Goal: Complete application form: Complete application form

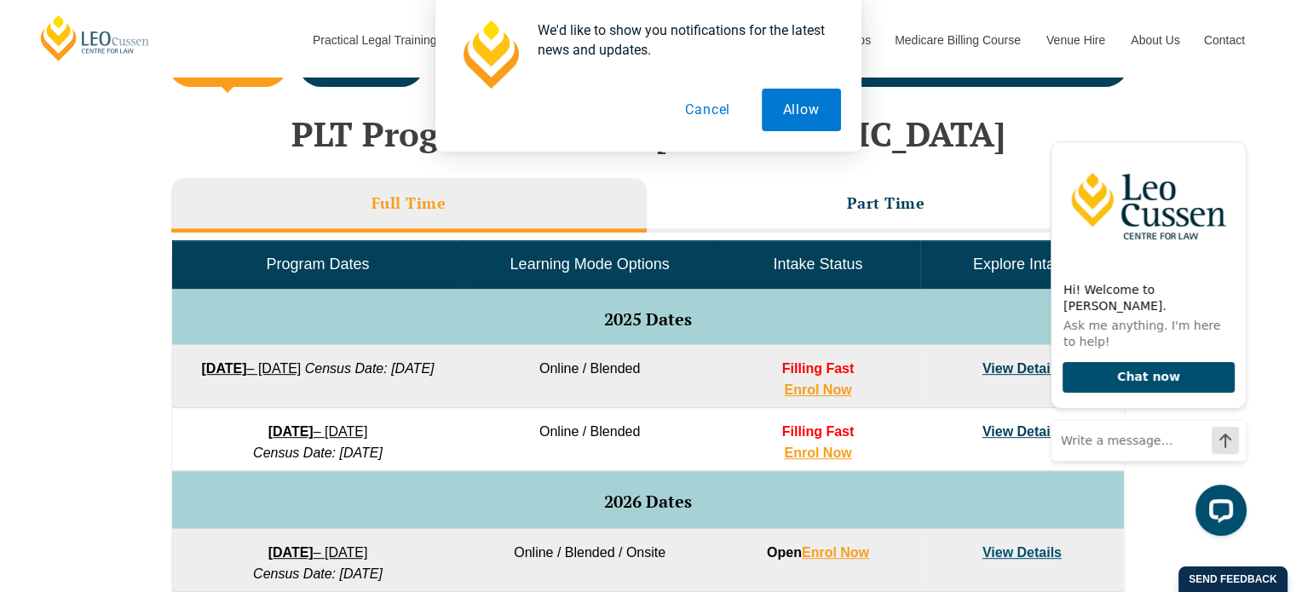
click at [996, 362] on link "View Details" at bounding box center [1021, 368] width 79 height 14
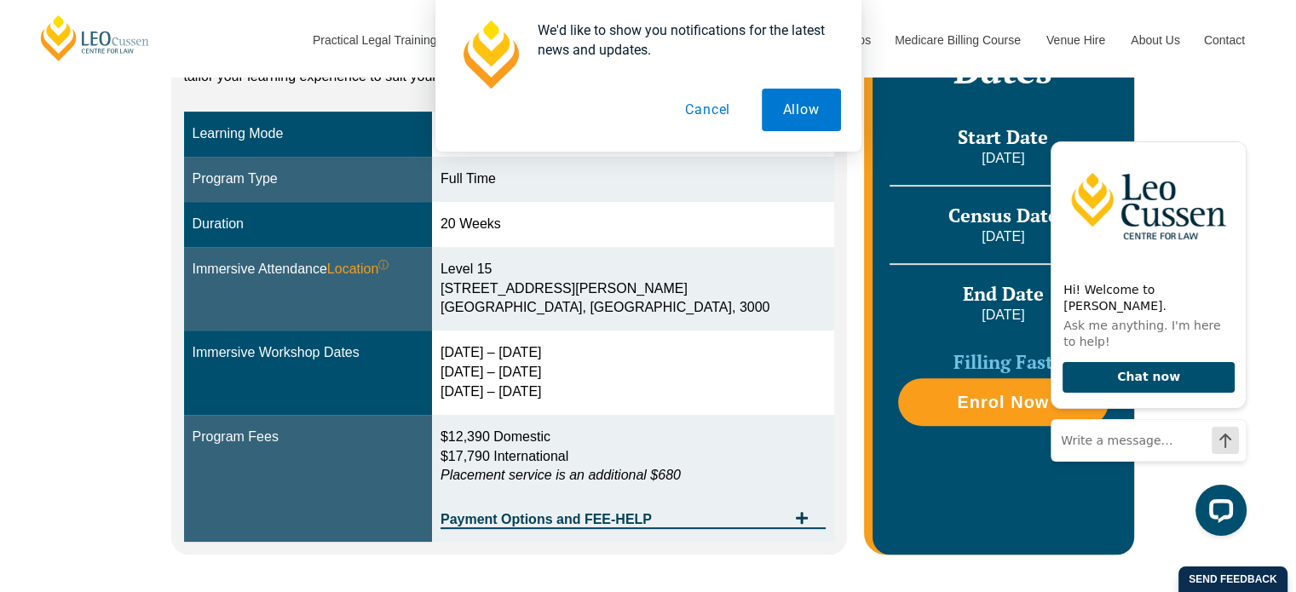
scroll to position [440, 0]
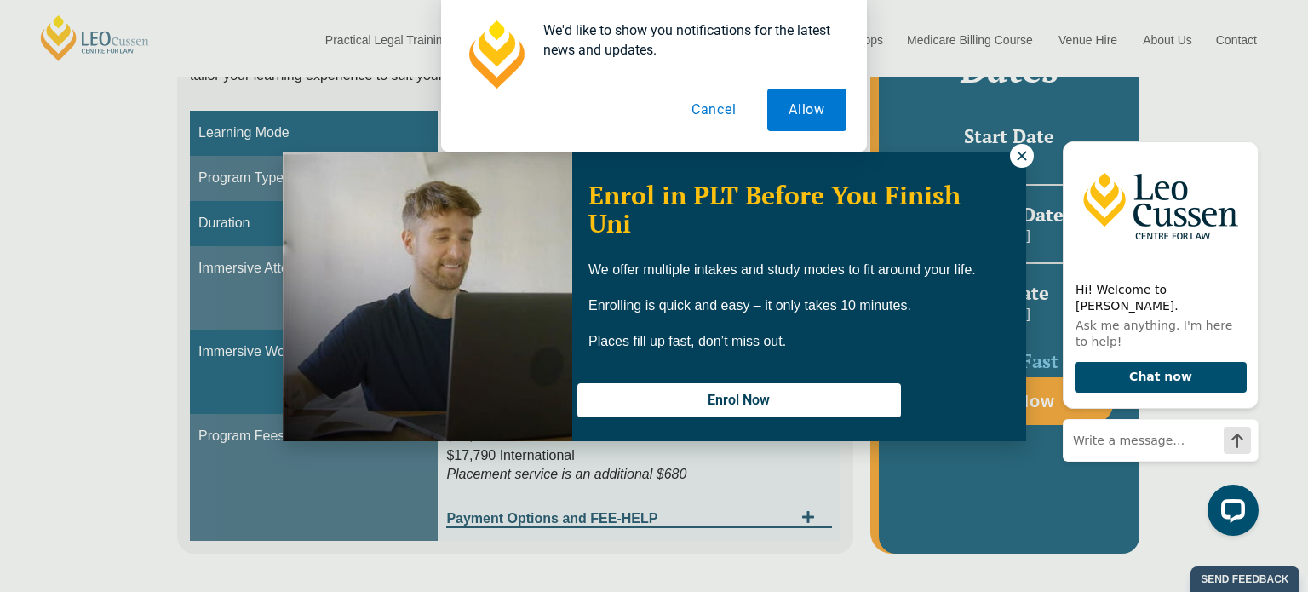
click at [1019, 155] on icon at bounding box center [1022, 155] width 15 height 15
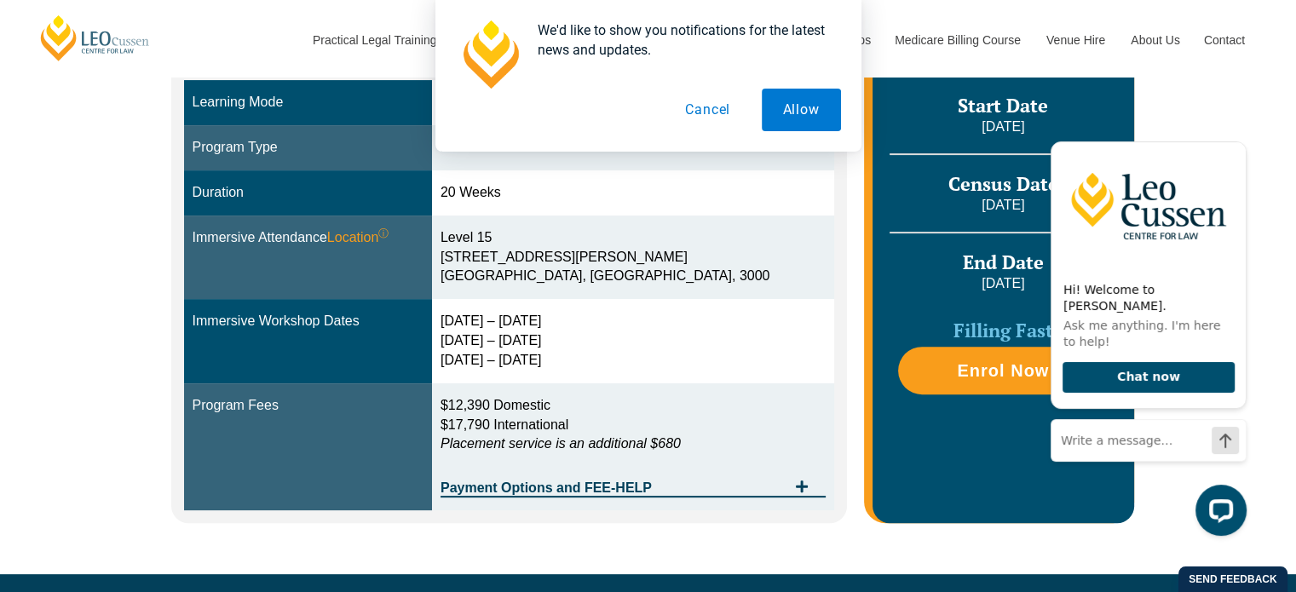
scroll to position [486, 0]
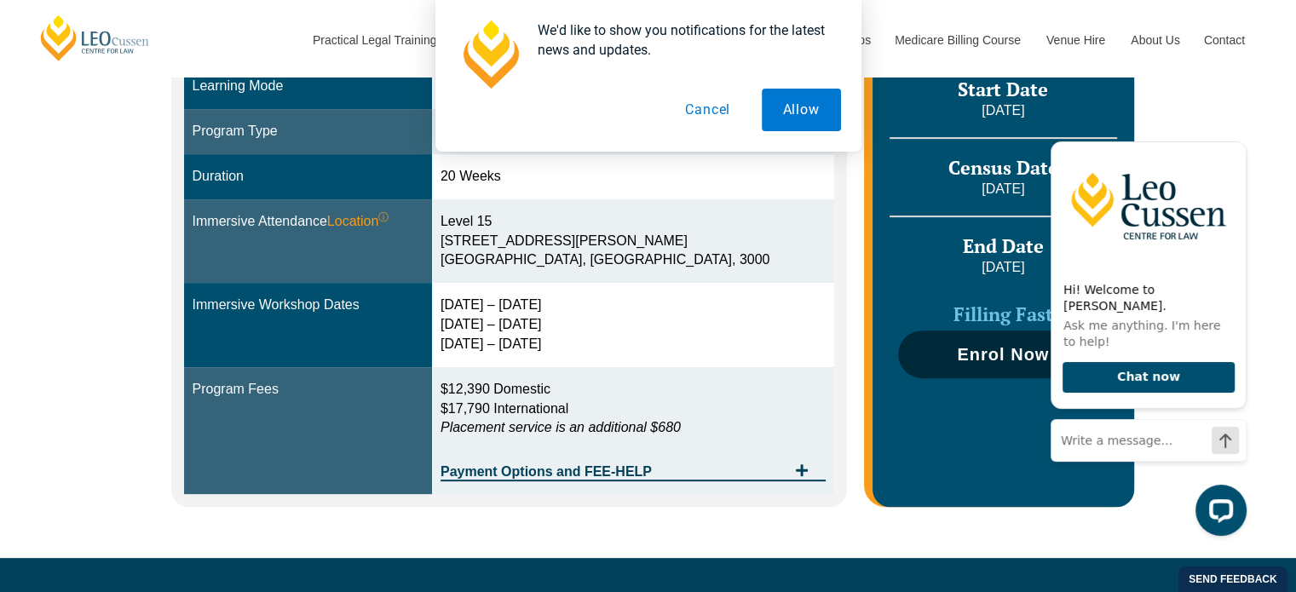
click at [982, 351] on span "Enrol Now" at bounding box center [1003, 354] width 92 height 17
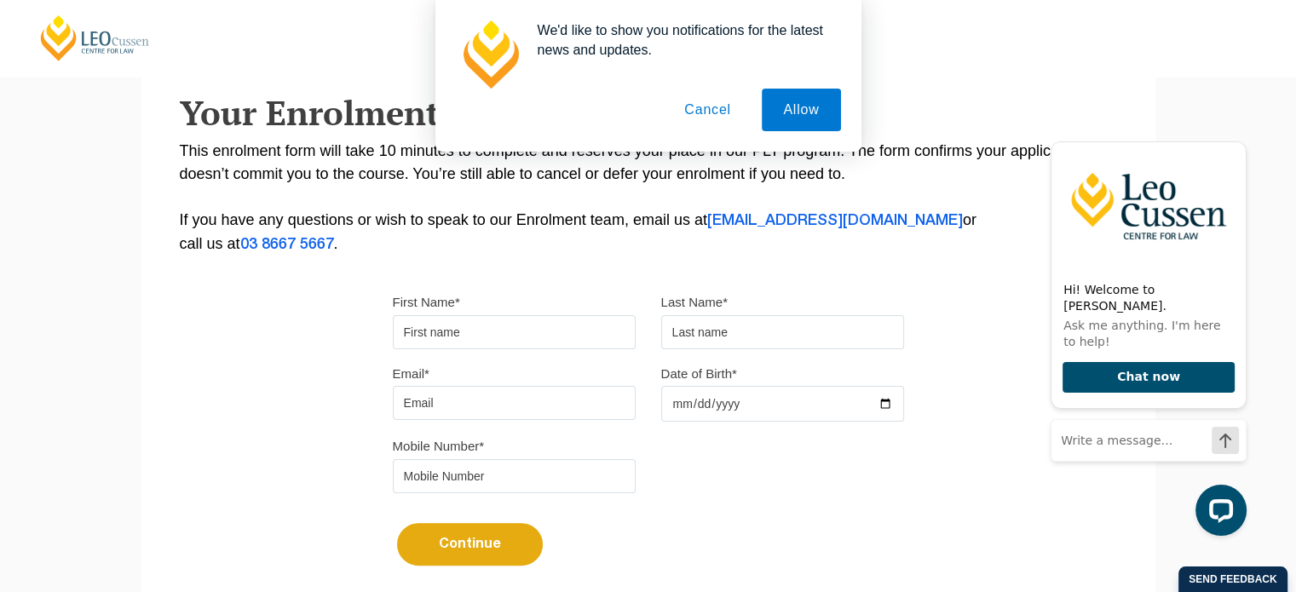
scroll to position [295, 0]
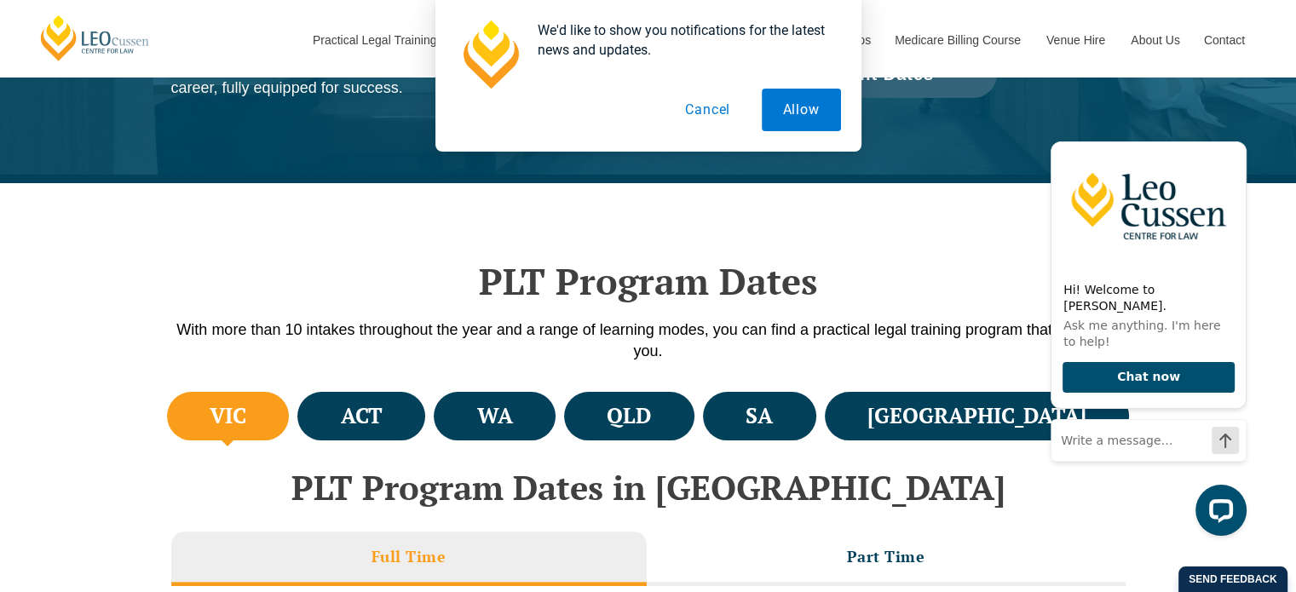
scroll to position [323, 0]
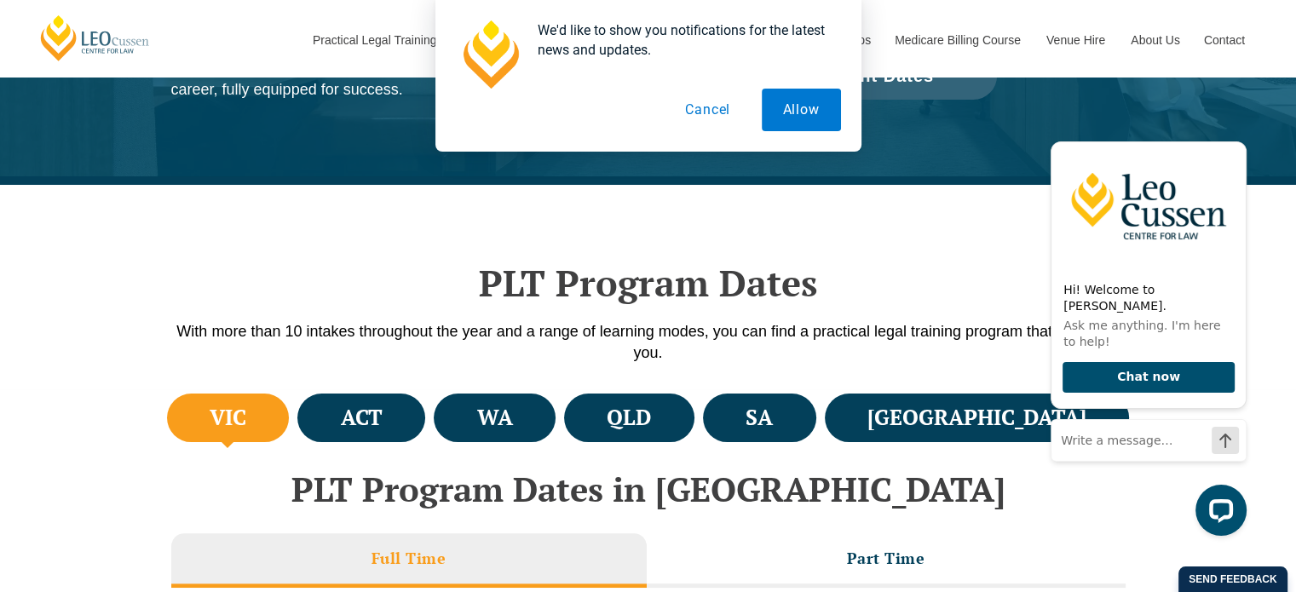
click at [712, 114] on button "Cancel" at bounding box center [708, 110] width 88 height 43
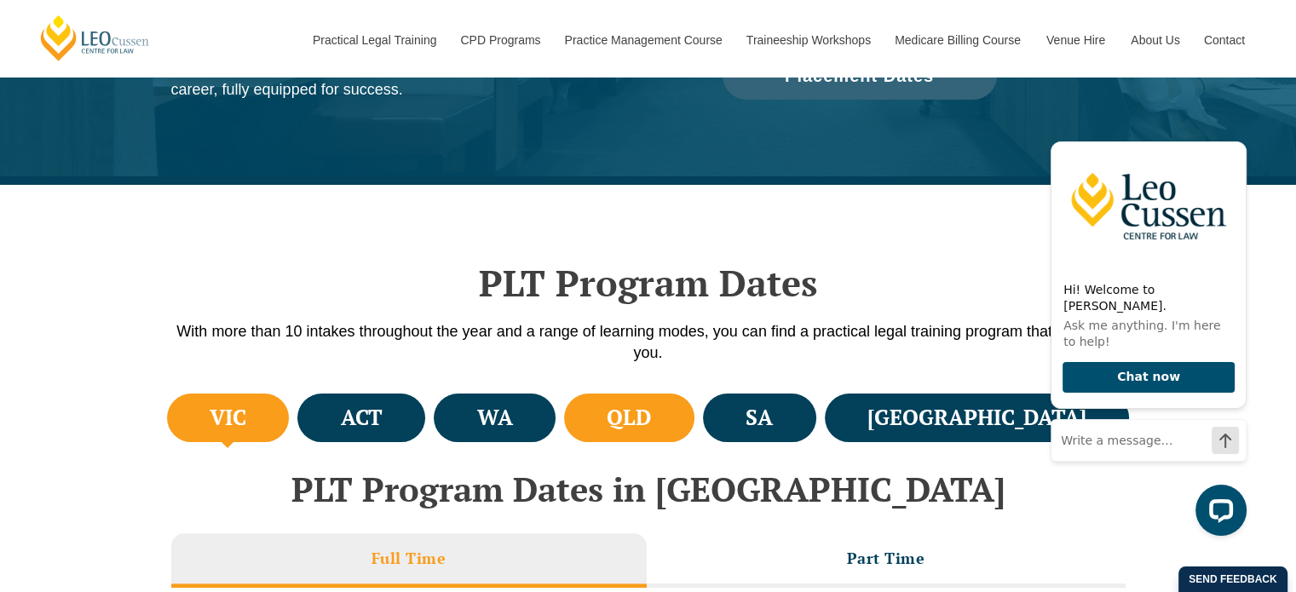
click at [651, 411] on h4 "QLD" at bounding box center [629, 418] width 44 height 28
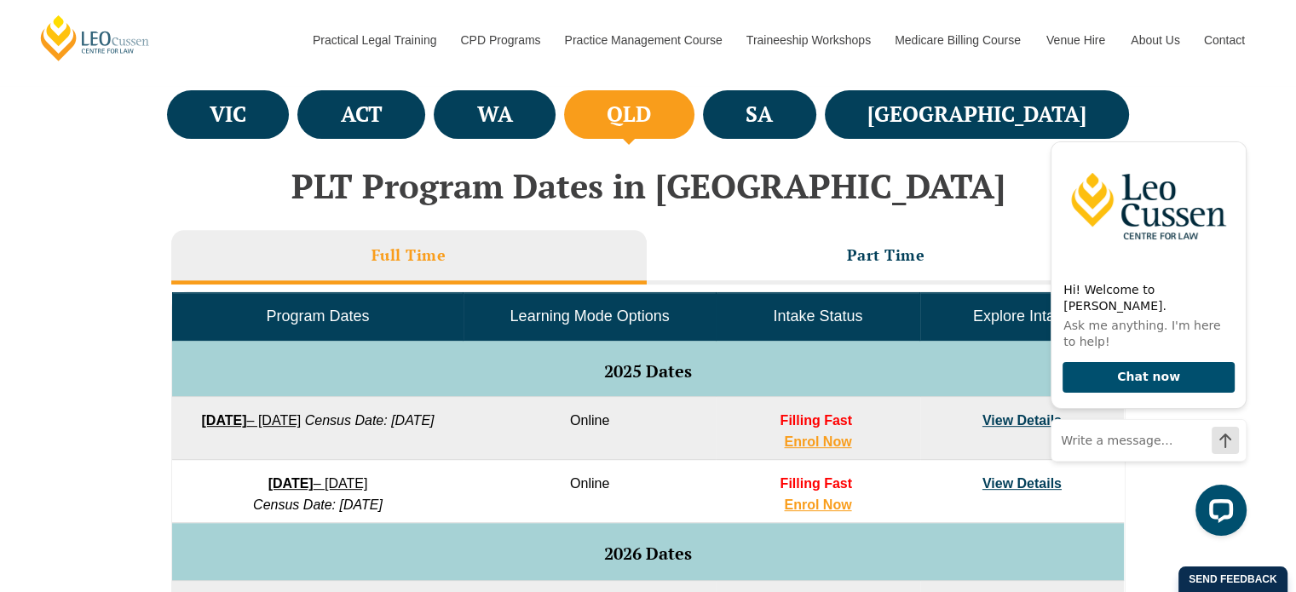
scroll to position [627, 0]
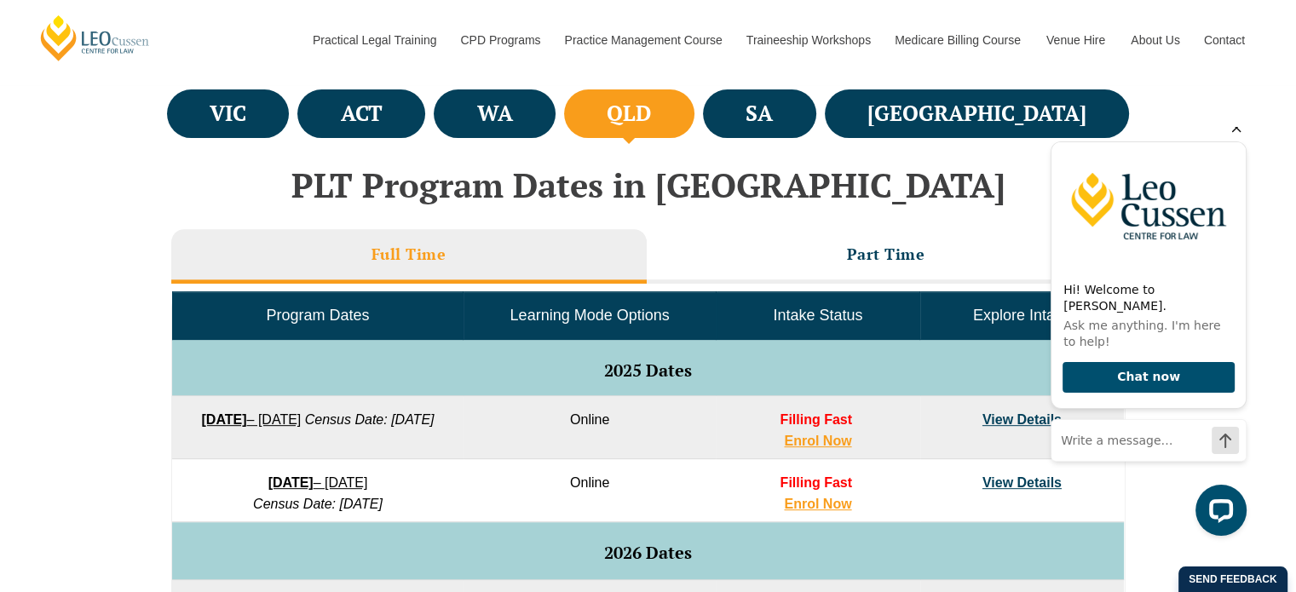
click at [1231, 138] on icon "Hide greeting" at bounding box center [1236, 128] width 20 height 20
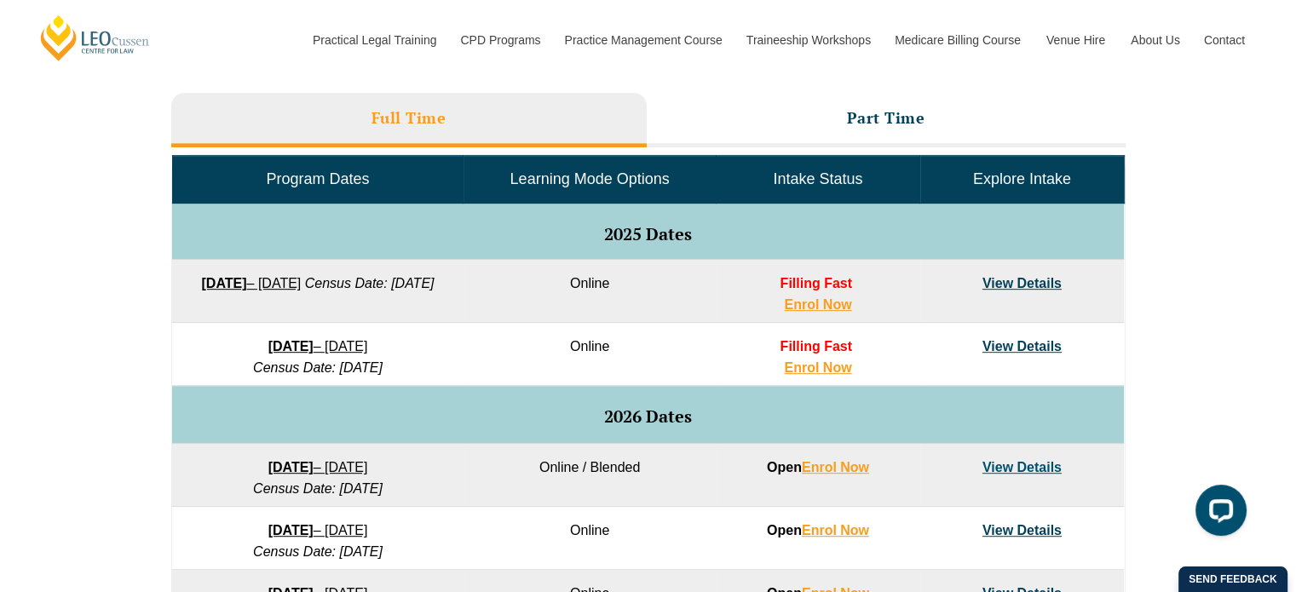
scroll to position [777, 0]
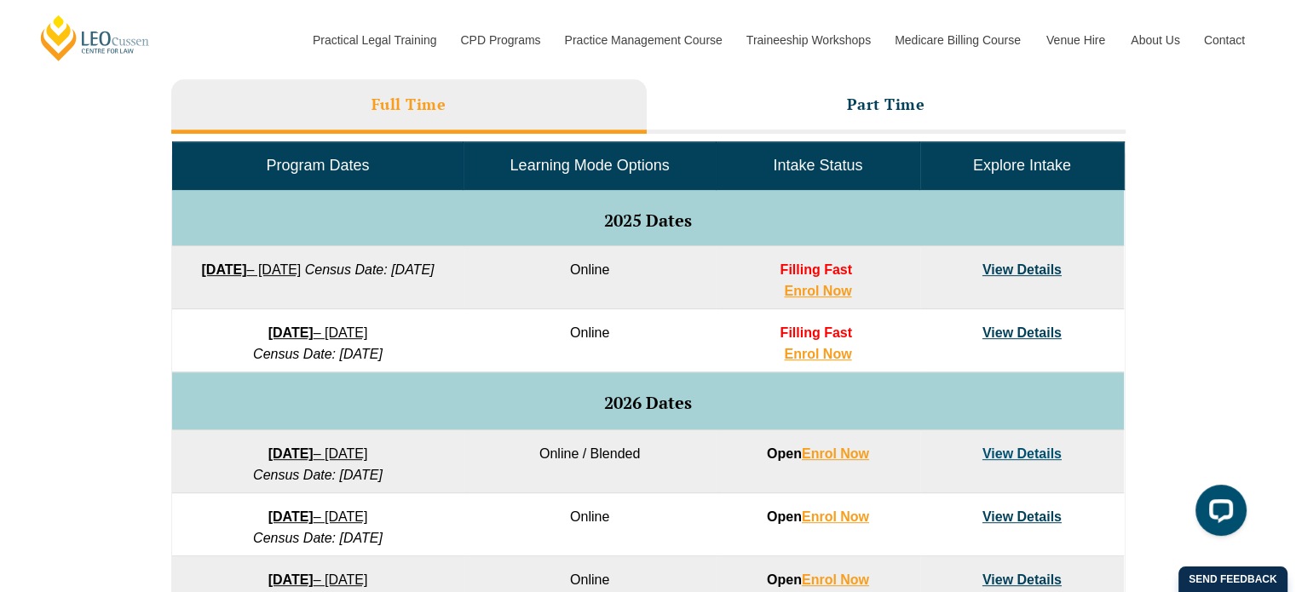
click at [1036, 268] on link "View Details" at bounding box center [1021, 269] width 79 height 14
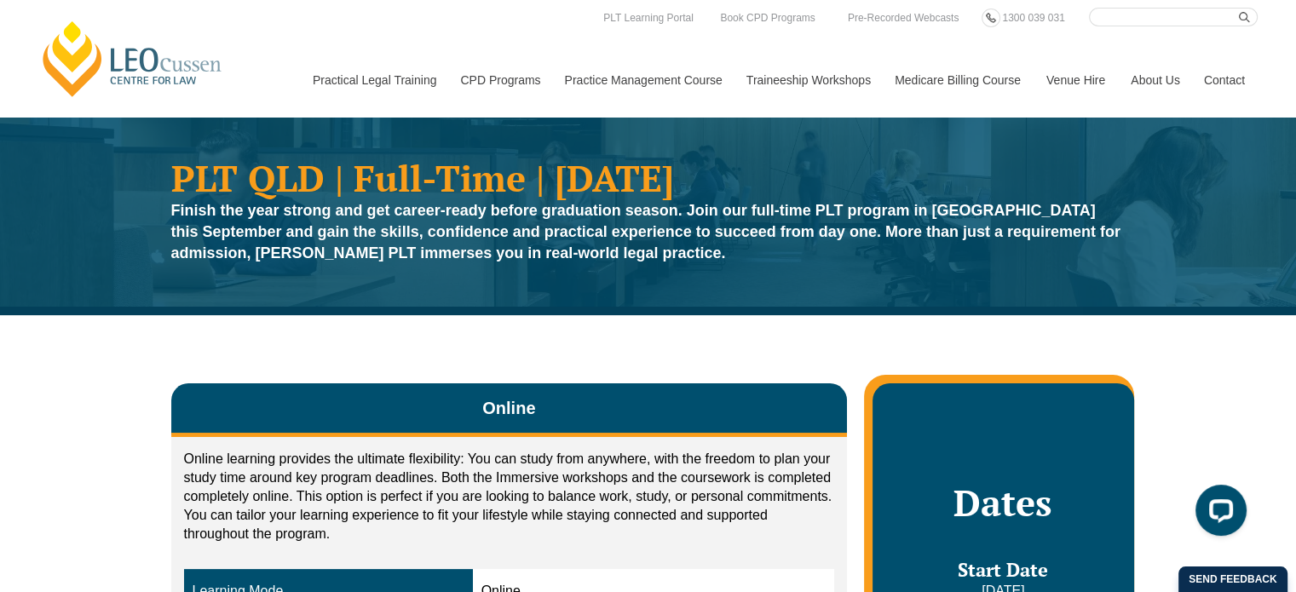
click at [1229, 78] on link "Contact" at bounding box center [1224, 79] width 66 height 73
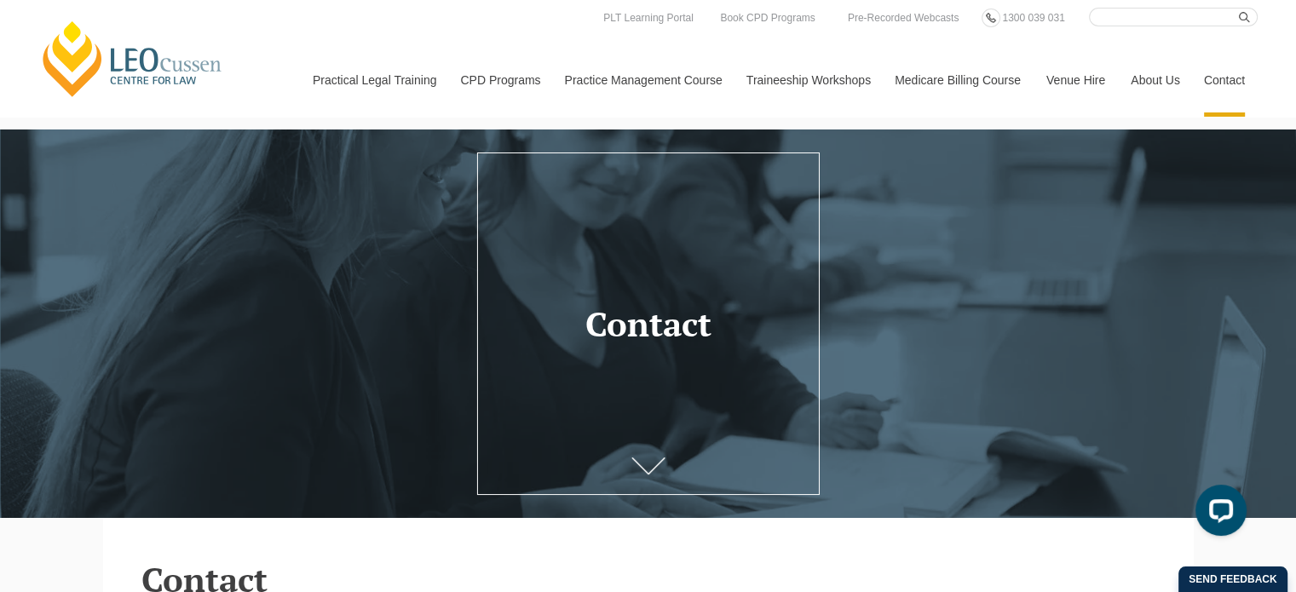
click at [1216, 80] on link "Contact" at bounding box center [1224, 79] width 66 height 73
click at [649, 466] on link at bounding box center [648, 474] width 68 height 56
click at [651, 480] on icon at bounding box center [647, 471] width 32 height 16
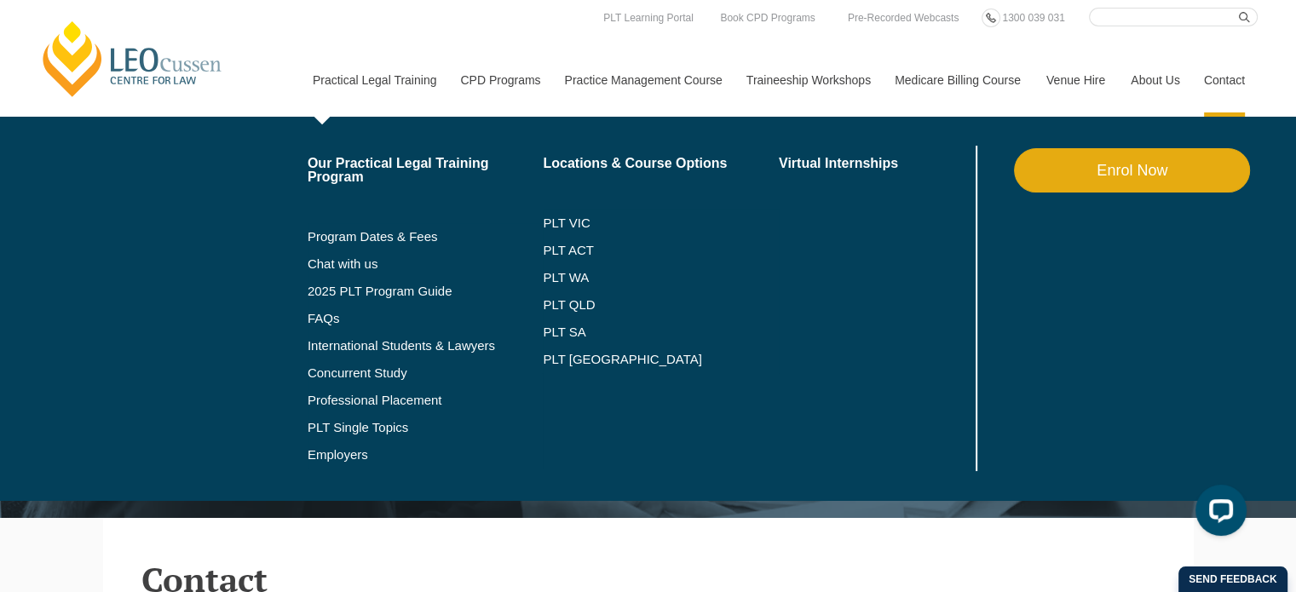
click at [392, 78] on link "Practical Legal Training" at bounding box center [374, 79] width 148 height 73
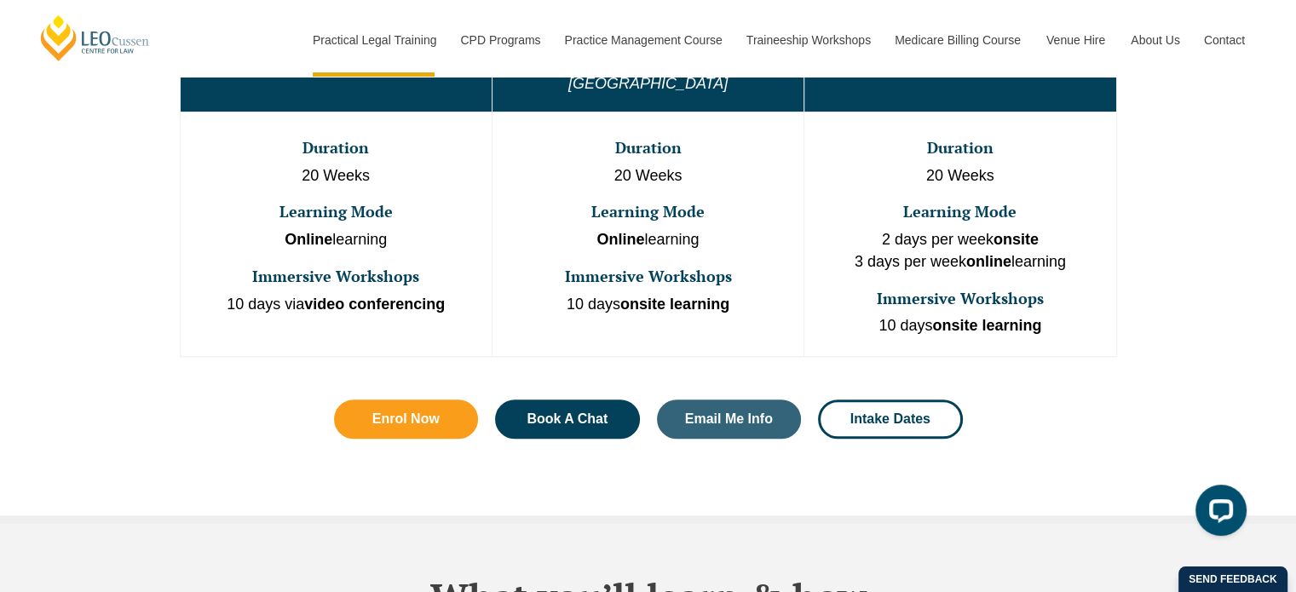
scroll to position [1080, 0]
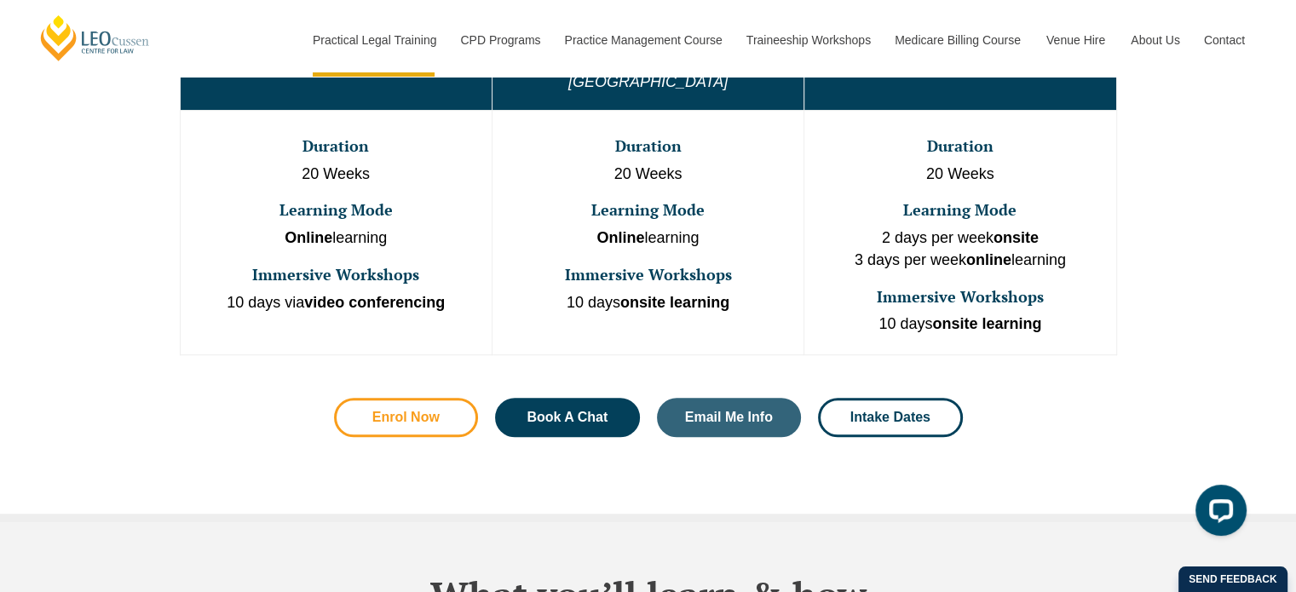
click at [389, 411] on span "Enrol Now" at bounding box center [405, 418] width 67 height 14
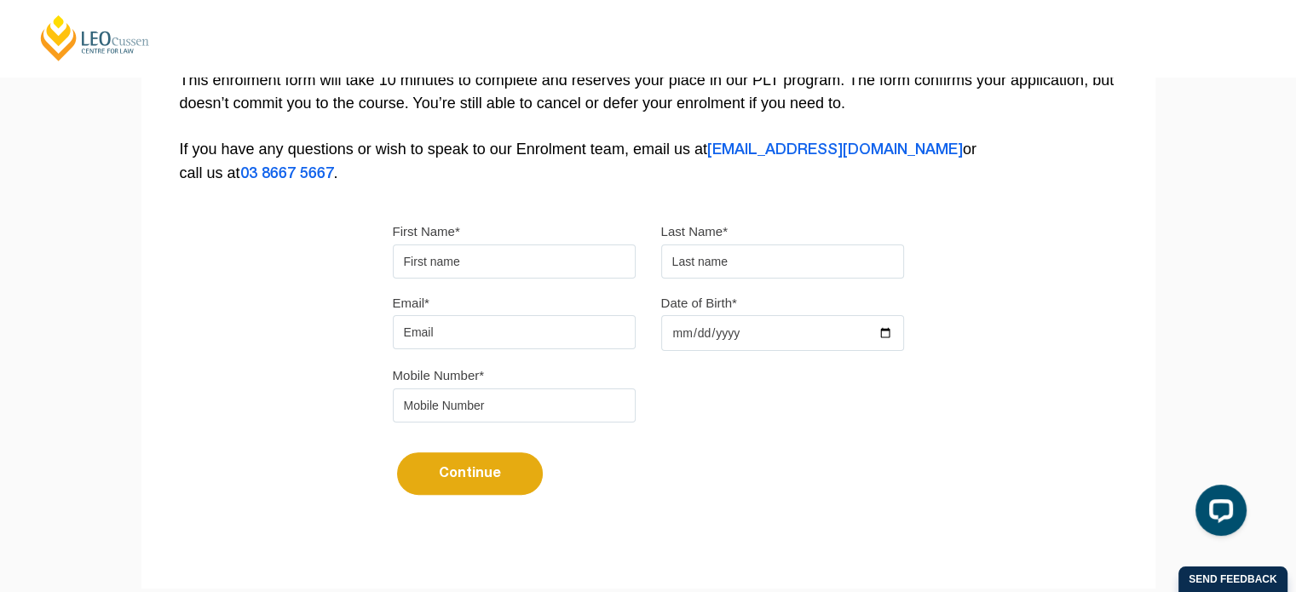
scroll to position [365, 0]
click at [485, 257] on input "First Name*" at bounding box center [514, 261] width 243 height 34
type input "lisa"
click at [678, 265] on input "text" at bounding box center [782, 261] width 243 height 34
type input "estella"
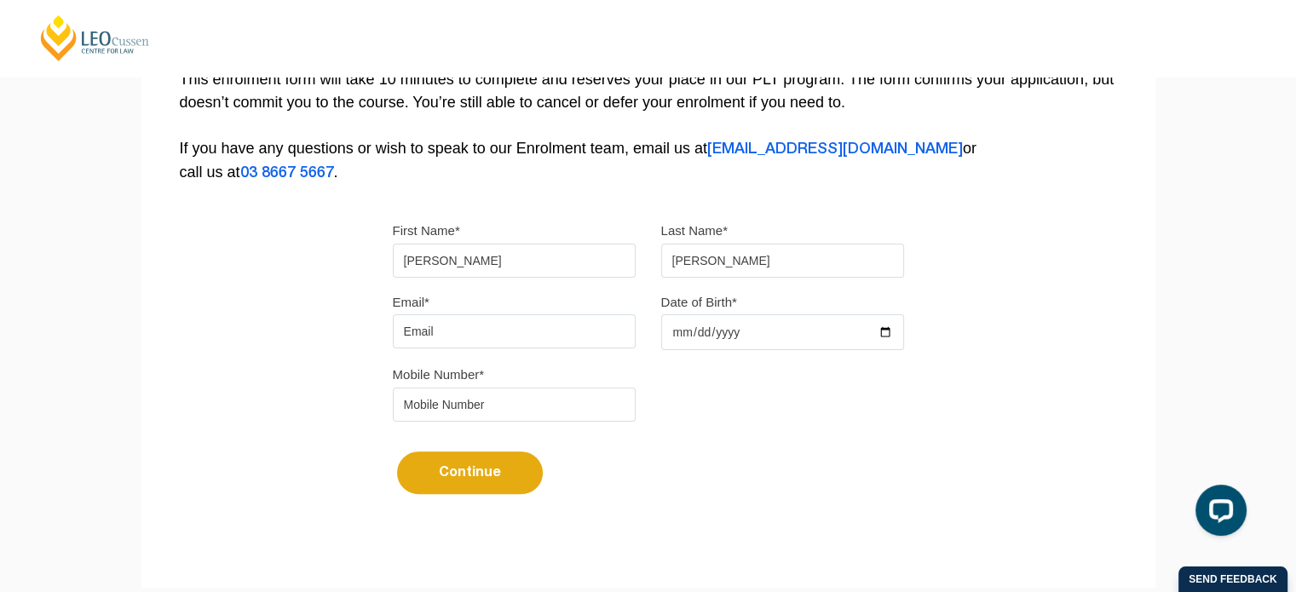
click at [494, 327] on input "Email*" at bounding box center [514, 331] width 243 height 34
type input "[EMAIL_ADDRESS][DOMAIN_NAME]"
click at [712, 331] on input "Date of Birth*" at bounding box center [782, 332] width 243 height 36
type input "1964-02-12"
click at [419, 411] on input "tel" at bounding box center [514, 405] width 243 height 34
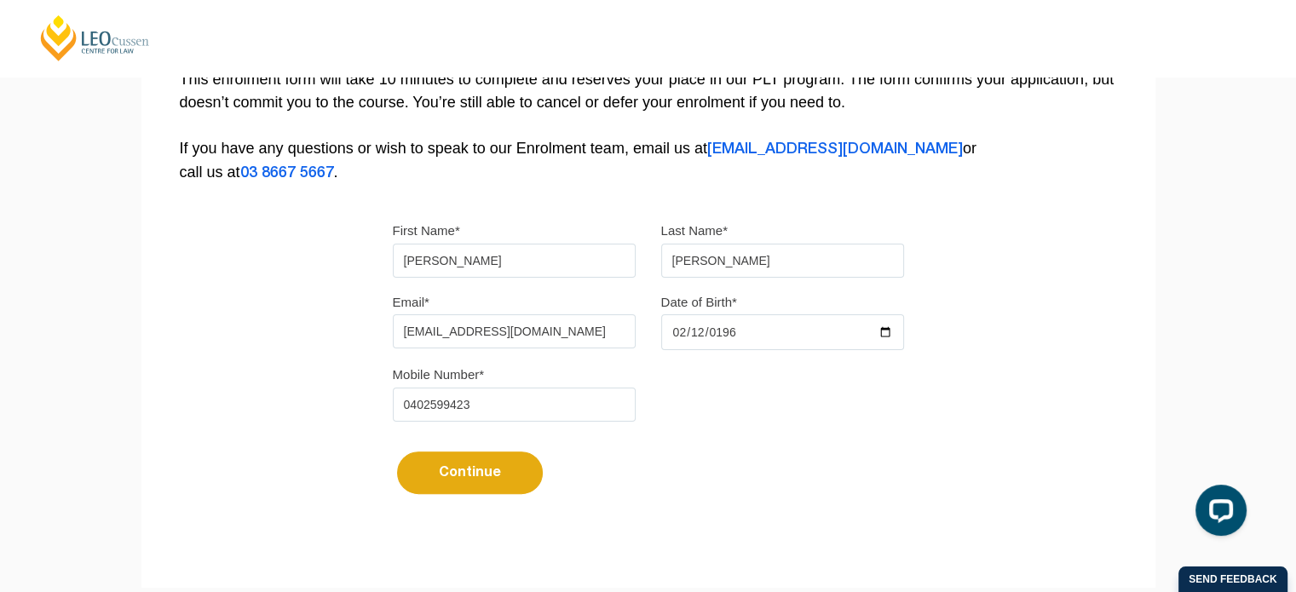
type input "0402599423"
click at [467, 480] on button "Continue" at bounding box center [470, 472] width 146 height 43
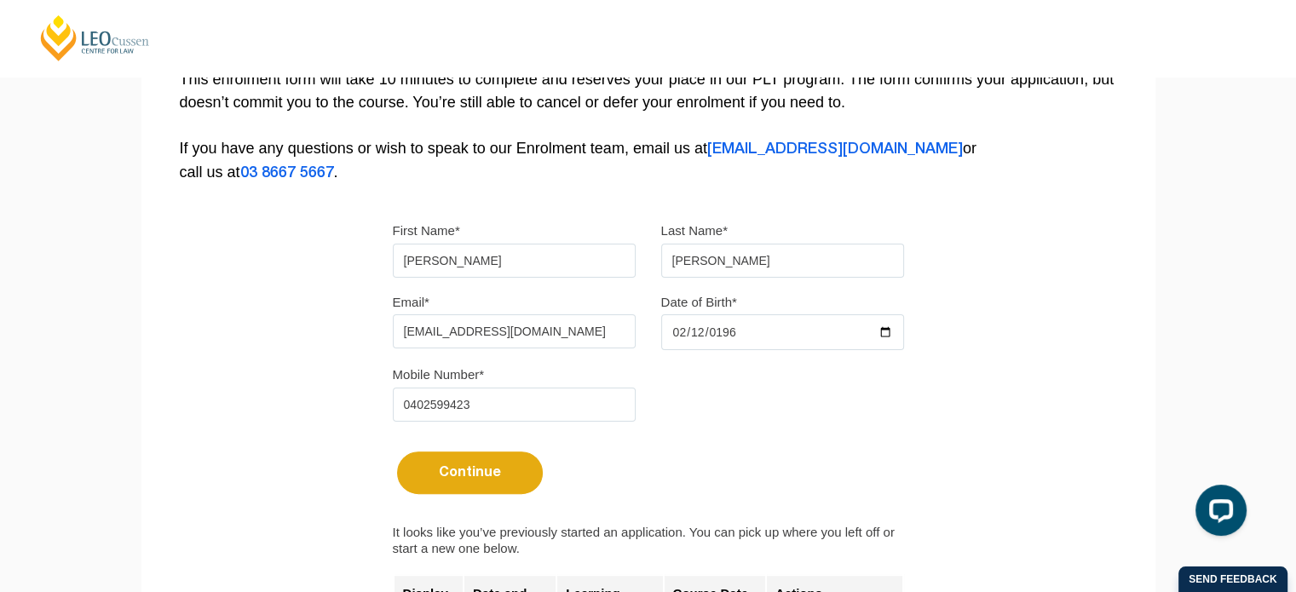
click at [467, 480] on button "Continue" at bounding box center [470, 472] width 146 height 43
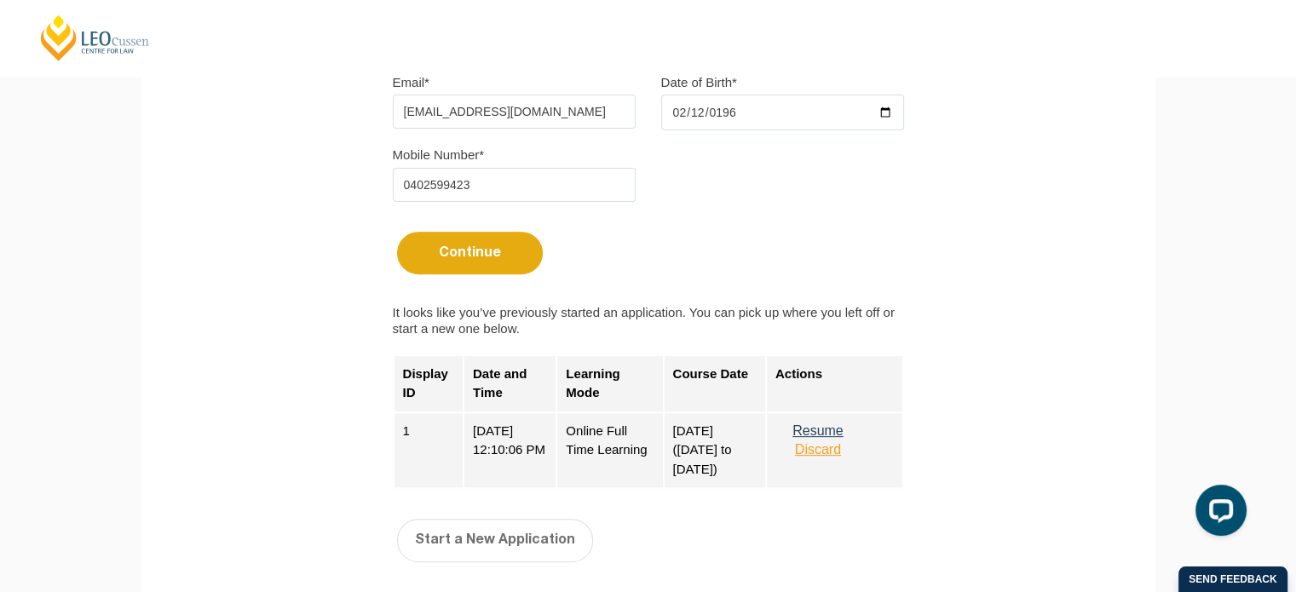
scroll to position [592, 0]
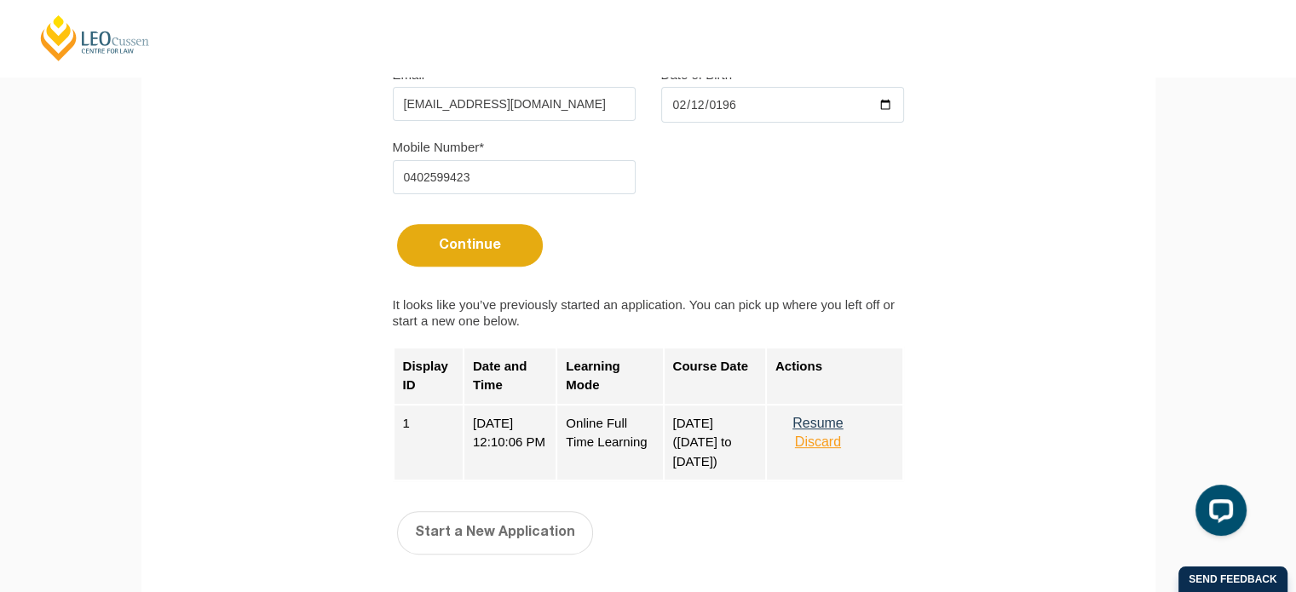
click at [825, 425] on button "Resume" at bounding box center [817, 423] width 85 height 15
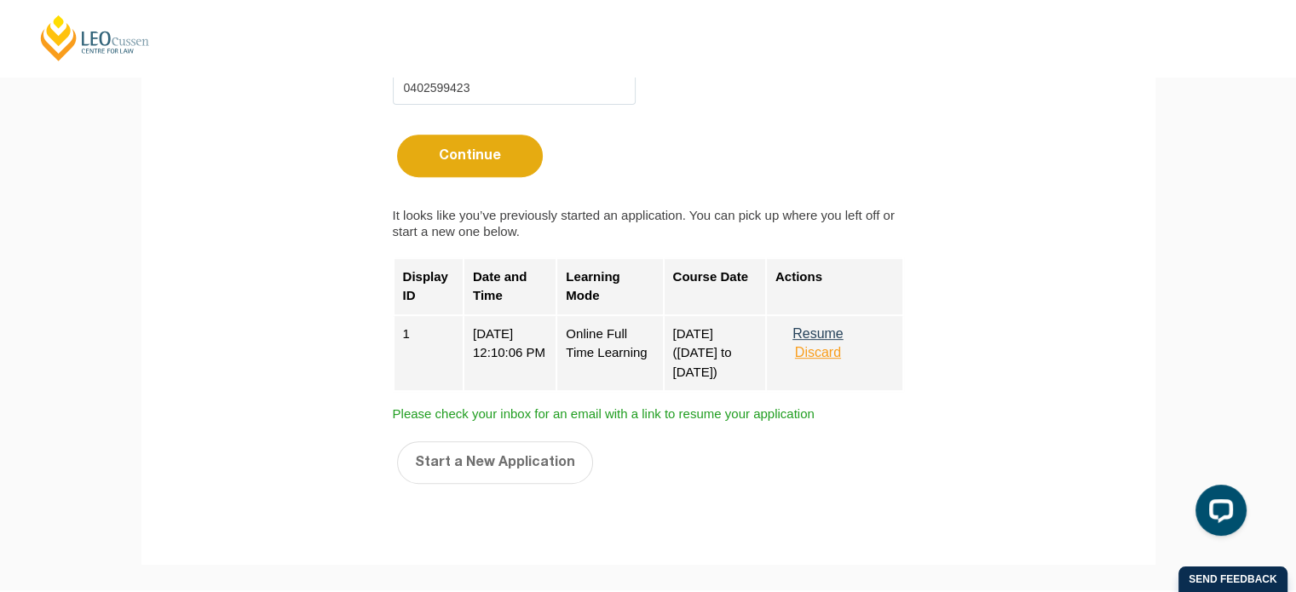
scroll to position [684, 0]
click at [833, 332] on button "Resume" at bounding box center [817, 331] width 85 height 15
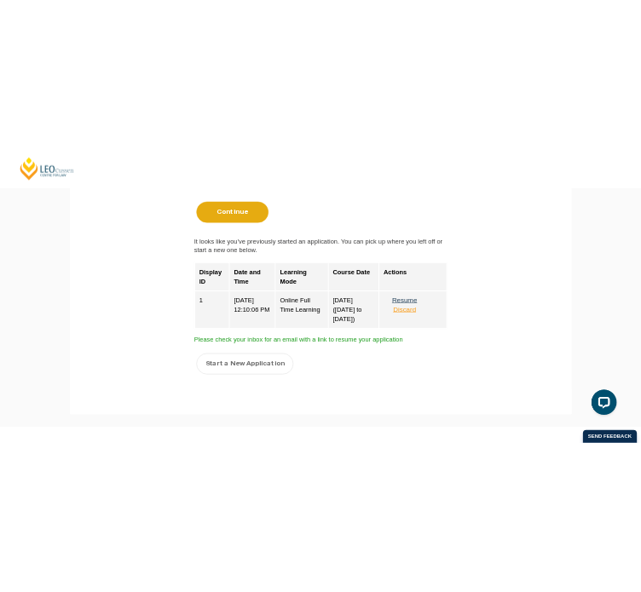
scroll to position [713, 0]
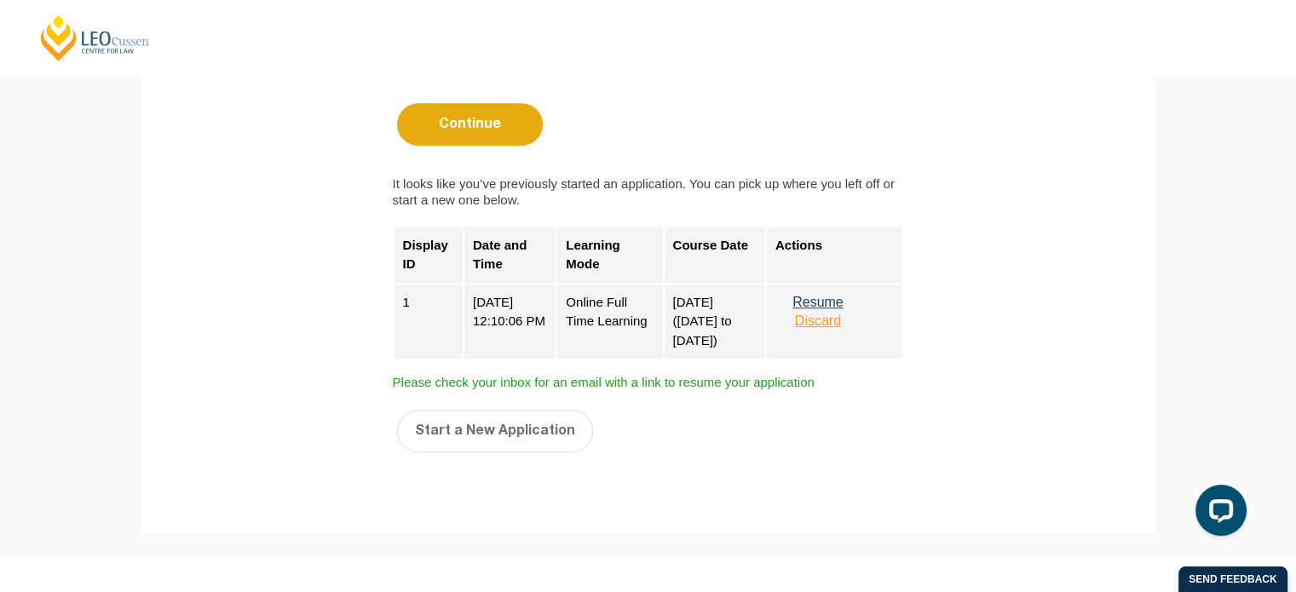
click at [837, 300] on button "Resume" at bounding box center [817, 302] width 85 height 15
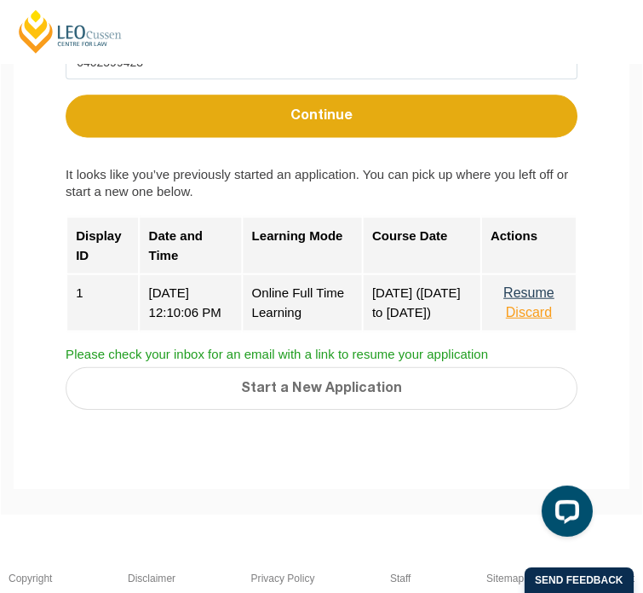
scroll to position [785, 0]
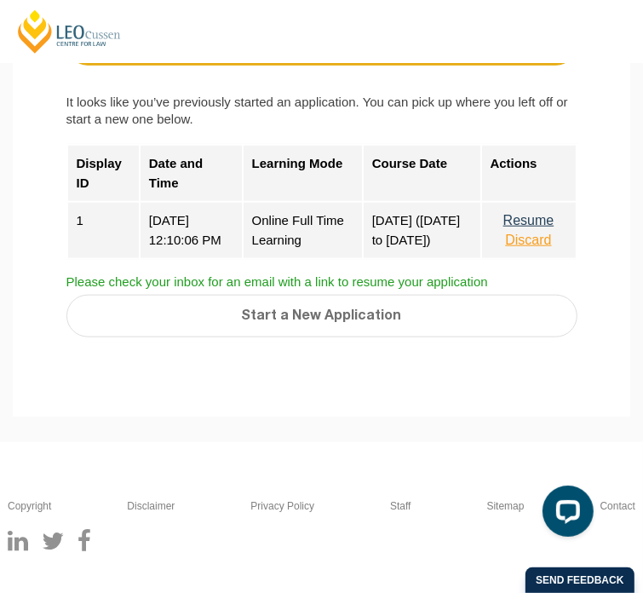
click at [494, 228] on button "Resume" at bounding box center [529, 220] width 77 height 15
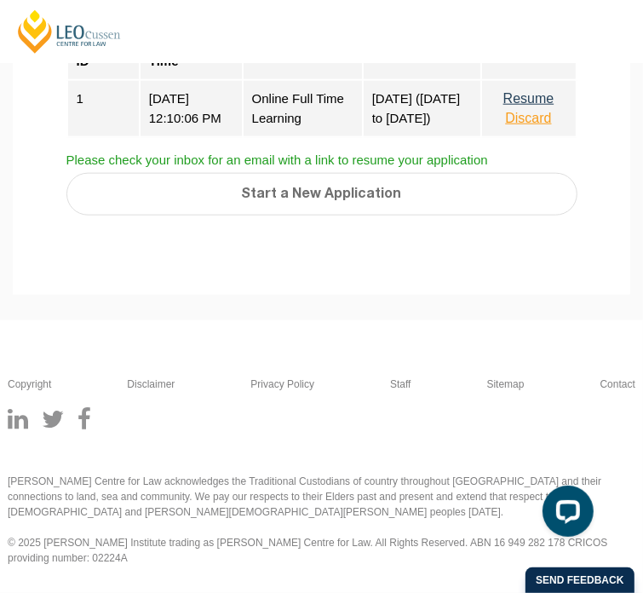
scroll to position [1038, 0]
click at [511, 106] on button "Resume" at bounding box center [529, 98] width 77 height 15
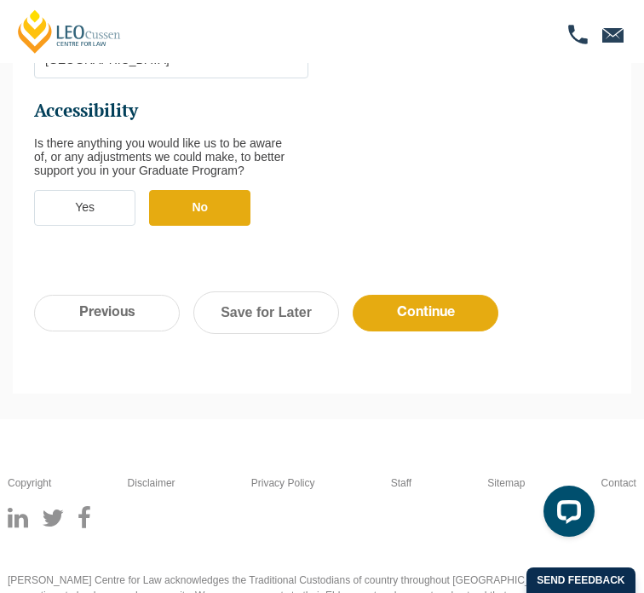
scroll to position [940, 0]
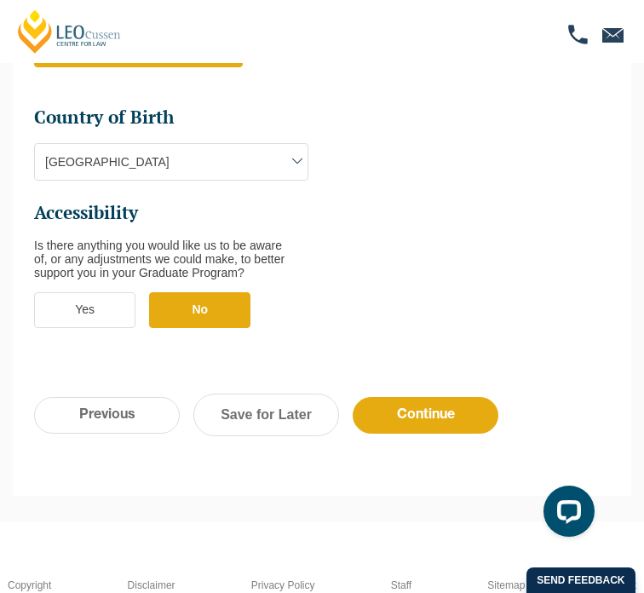
scroll to position [838, 0]
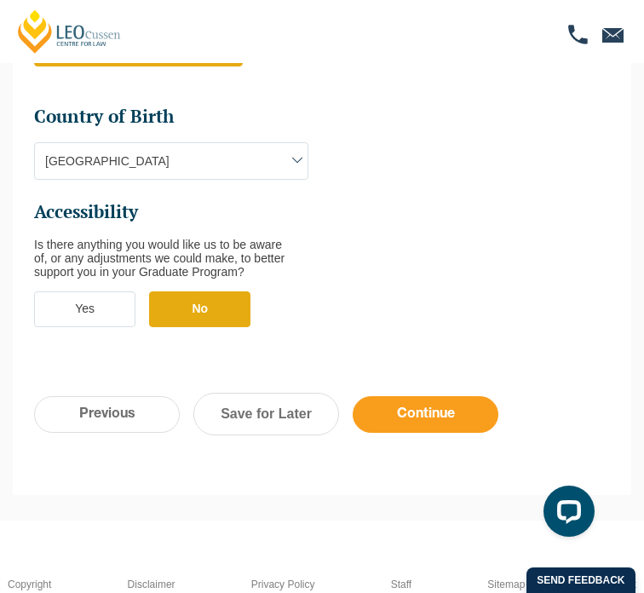
click at [427, 428] on input "Continue" at bounding box center [426, 414] width 146 height 37
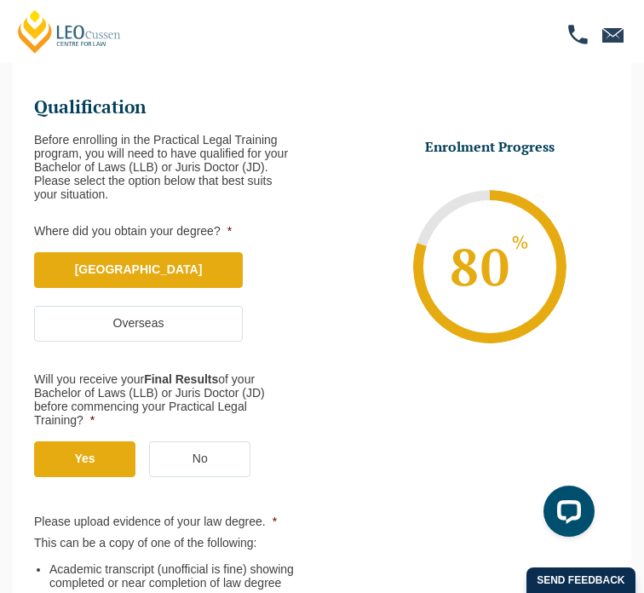
scroll to position [94, 0]
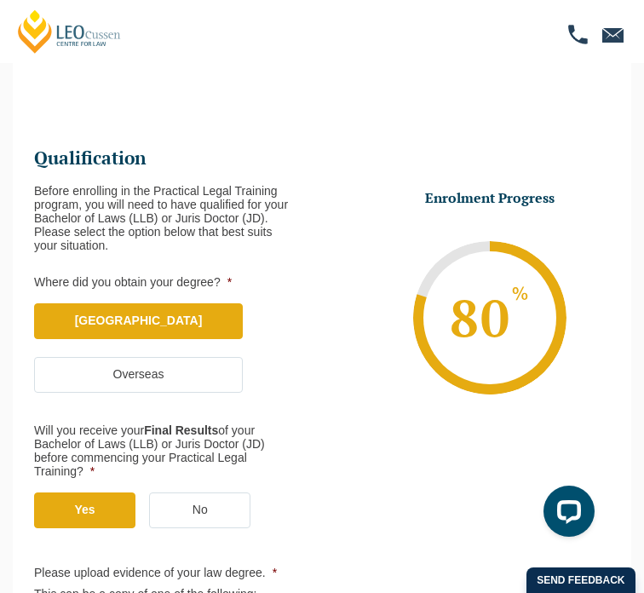
click at [154, 339] on label "Australia" at bounding box center [138, 321] width 209 height 36
click at [0, 0] on input "Australia" at bounding box center [0, 0] width 0 height 0
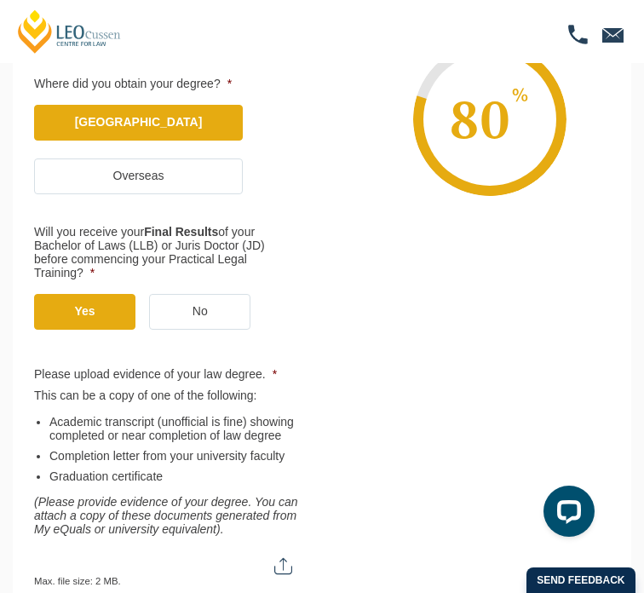
scroll to position [293, 0]
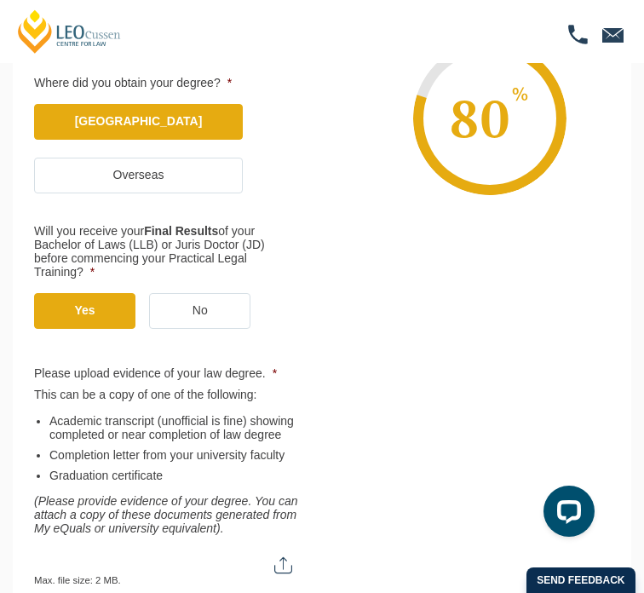
click at [98, 329] on label "Yes" at bounding box center [84, 311] width 101 height 36
click at [0, 0] on input "Yes" at bounding box center [0, 0] width 0 height 0
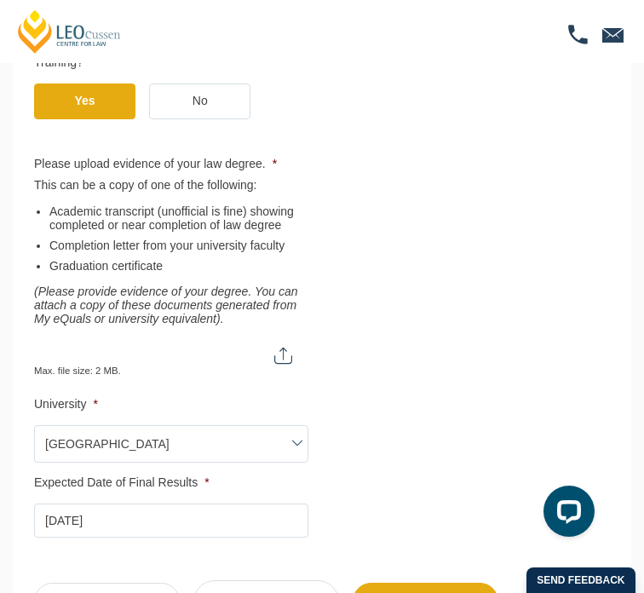
scroll to position [507, 0]
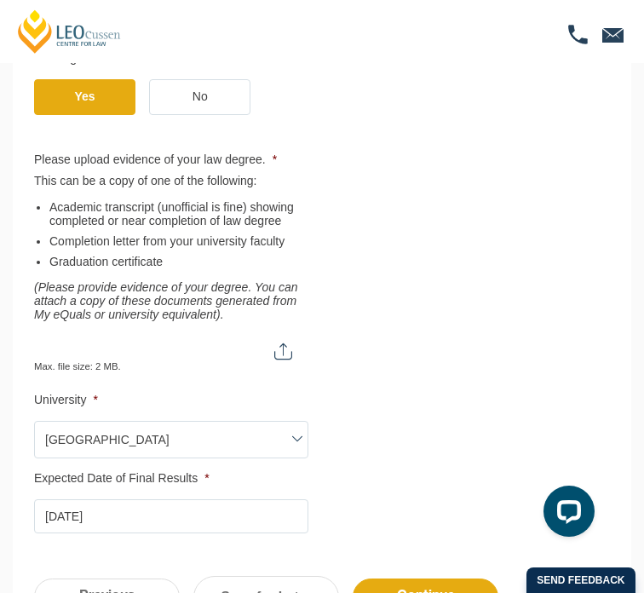
click at [285, 359] on input "Please upload a copy of your current academic transcript (unofficial is fine), …" at bounding box center [171, 345] width 274 height 29
type input "C:\fakepath\AcademicRecord-21834455-05_Aug_2025 (1).pdf"
click at [157, 359] on input "Please upload a copy of your current academic transcript (unofficial is fine), …" at bounding box center [171, 345] width 274 height 29
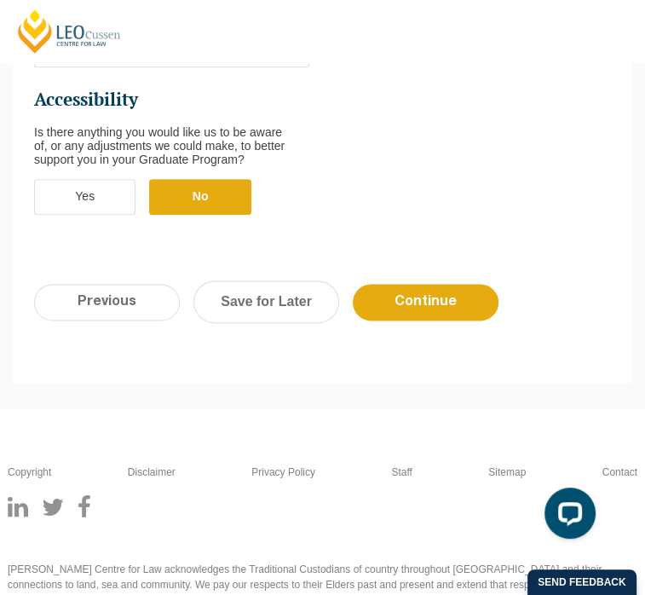
scroll to position [989, 0]
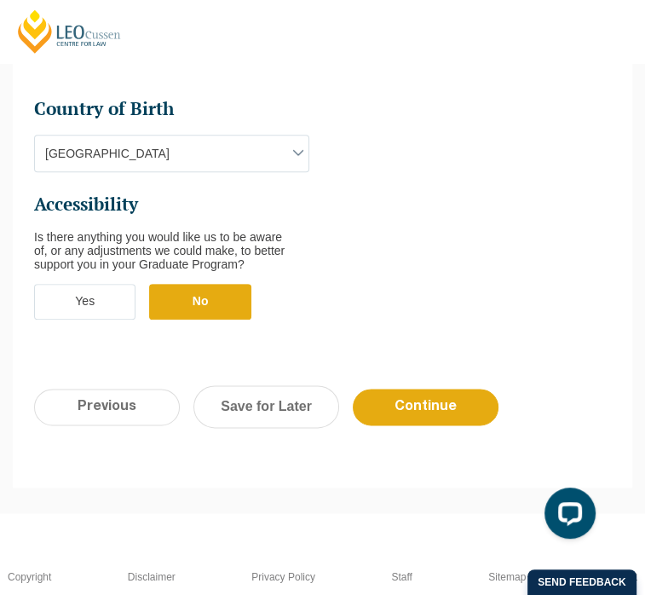
scroll to position [845, 0]
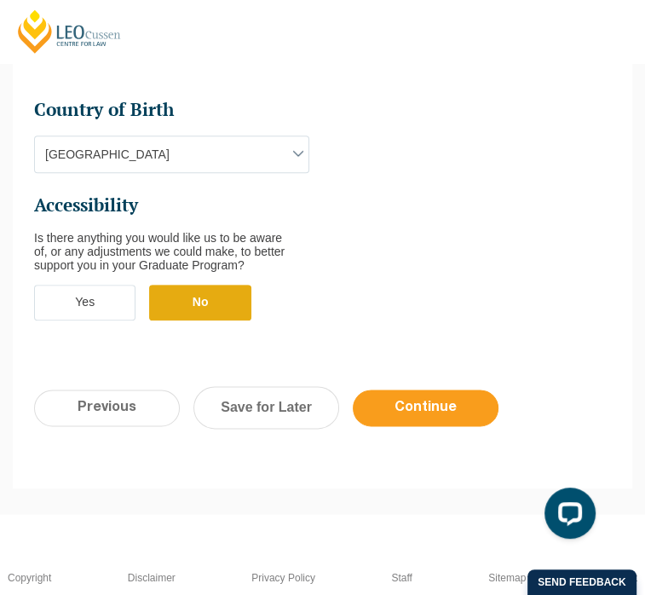
click at [443, 407] on input "Continue" at bounding box center [426, 407] width 146 height 37
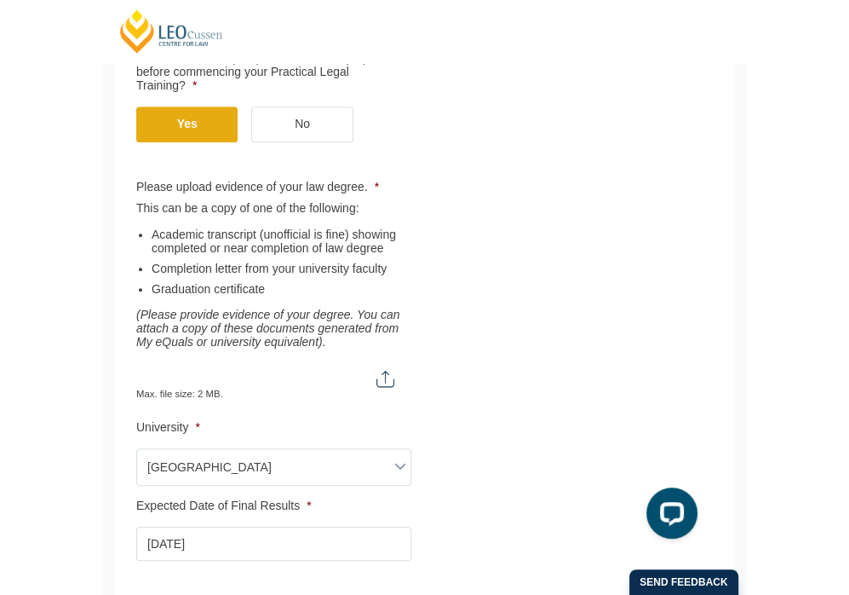
scroll to position [480, 0]
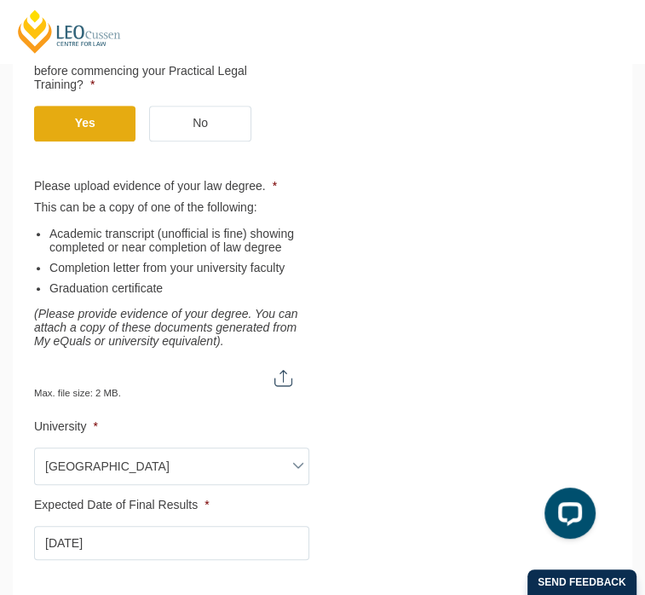
click at [286, 386] on input "Please upload a copy of your current academic transcript (unofficial is fine), …" at bounding box center [171, 371] width 275 height 29
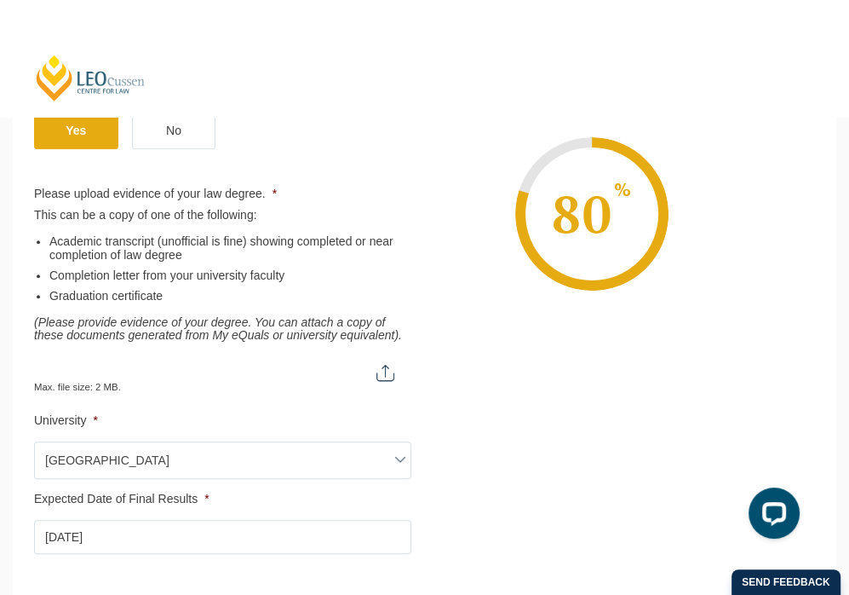
click at [385, 375] on input "Please upload a copy of your current academic transcript (unofficial is fine), …" at bounding box center [222, 365] width 377 height 29
type input "C:\fakepath\Complete degree Graduation.docx"
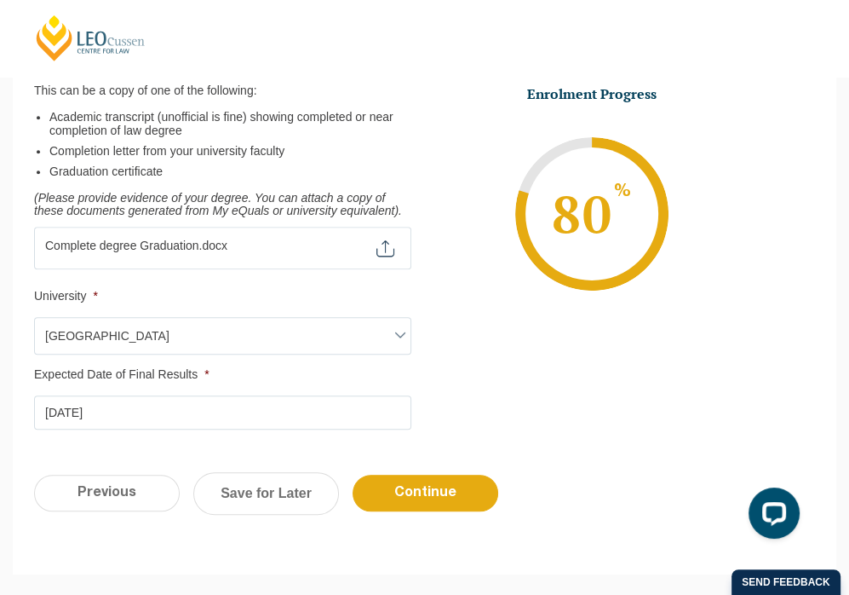
scroll to position [623, 0]
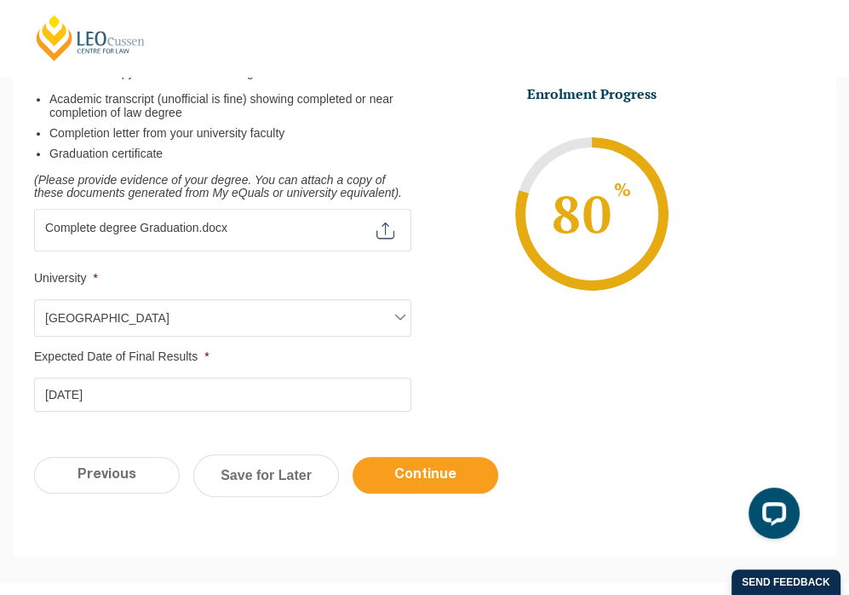
click at [413, 474] on input "Continue" at bounding box center [426, 475] width 146 height 37
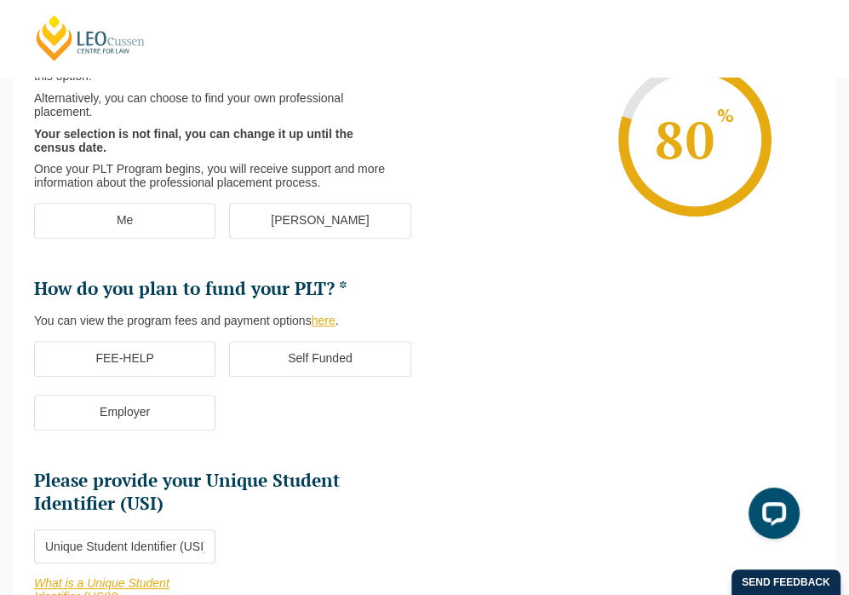
scroll to position [147, 0]
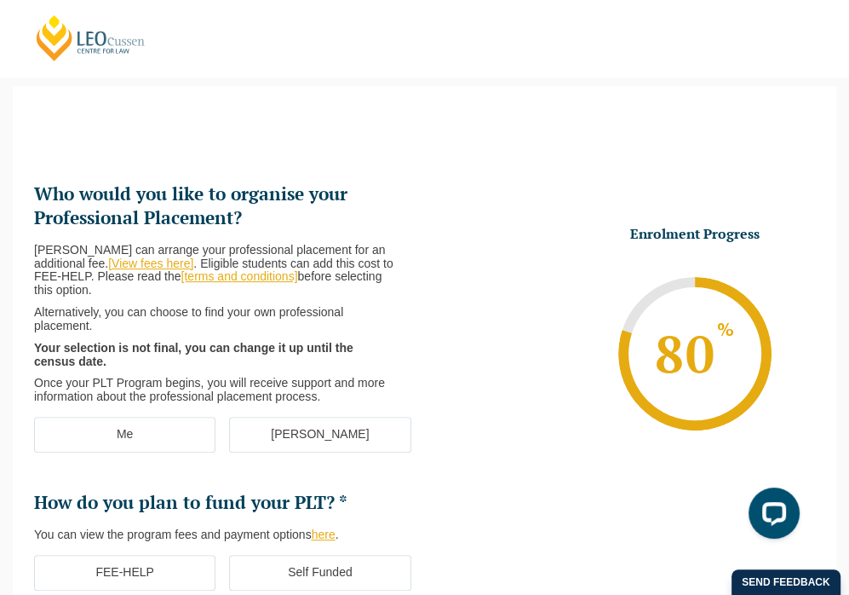
click at [148, 446] on label "Me" at bounding box center [124, 435] width 181 height 36
click at [0, 0] on input "Me" at bounding box center [0, 0] width 0 height 0
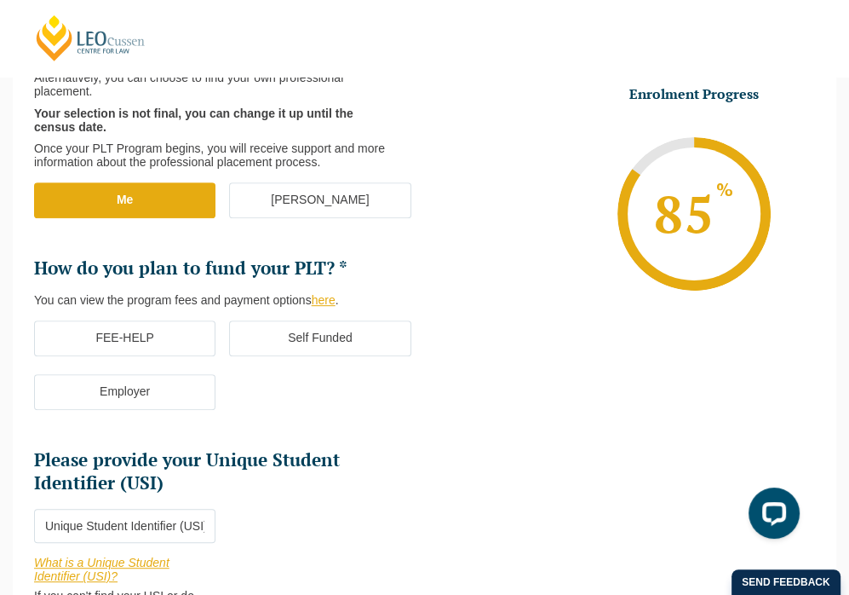
scroll to position [384, 0]
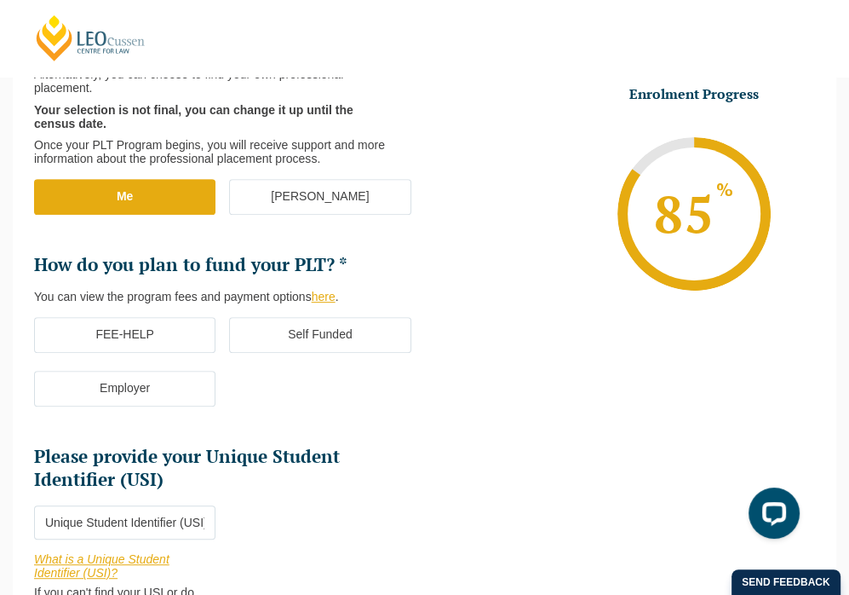
click at [170, 331] on label "FEE-HELP" at bounding box center [124, 335] width 181 height 36
click at [0, 0] on input "FEE-HELP" at bounding box center [0, 0] width 0 height 0
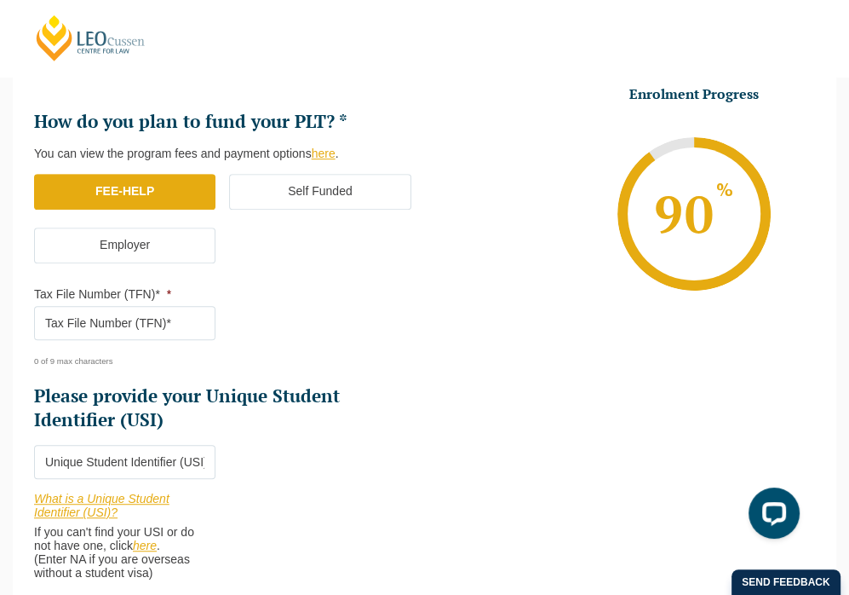
scroll to position [551, 0]
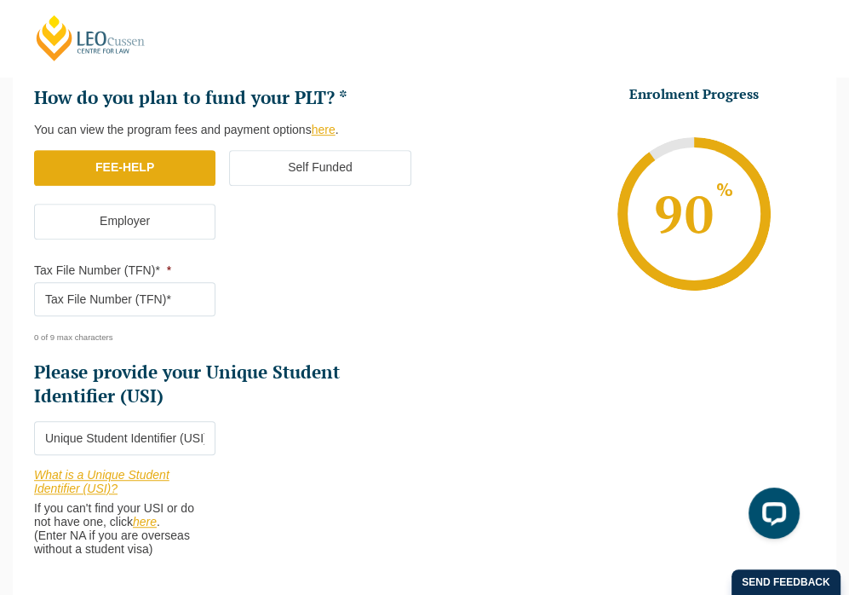
click at [165, 302] on input "Tax File Number (TFN)* *" at bounding box center [124, 299] width 181 height 34
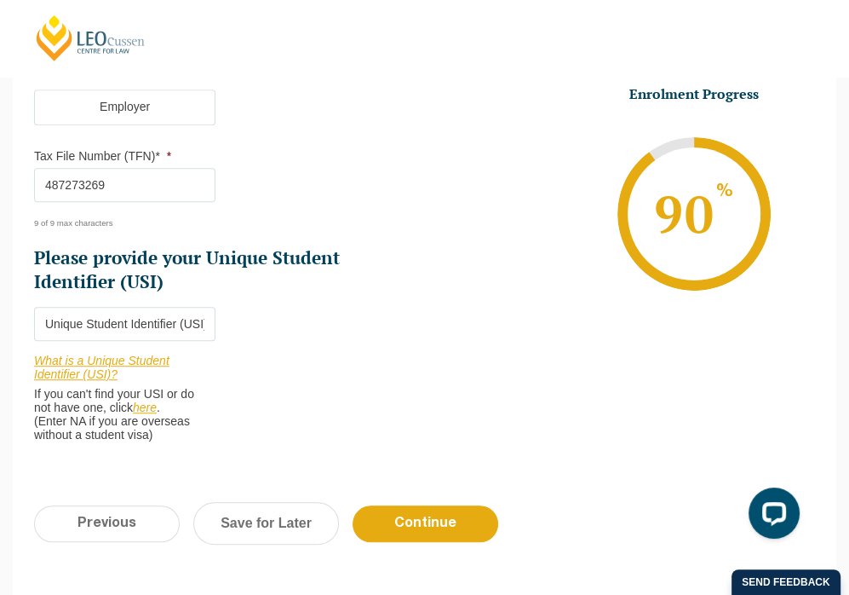
scroll to position [667, 0]
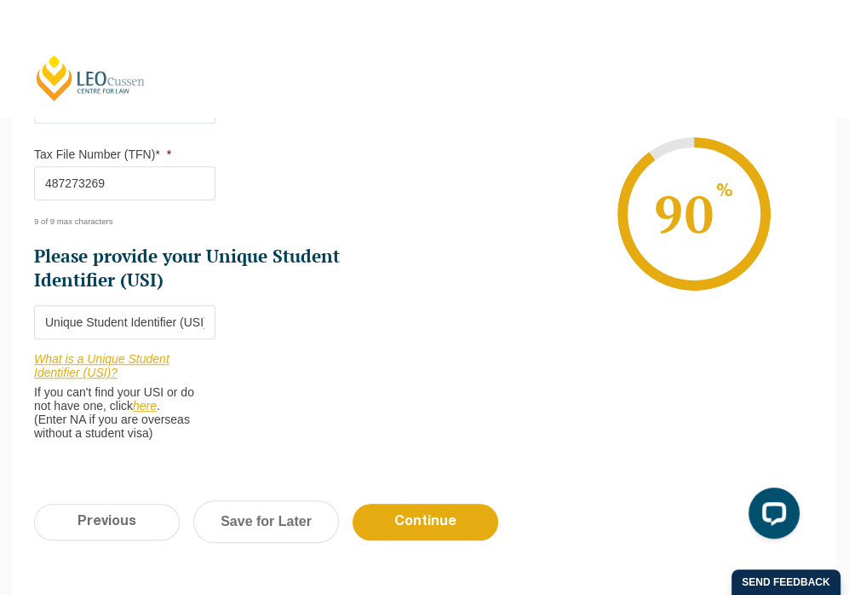
type input "487273269"
click at [150, 405] on link "here" at bounding box center [145, 406] width 24 height 14
click at [92, 320] on input "Please provide your Unique Student Identifier (USI) *" at bounding box center [124, 322] width 181 height 34
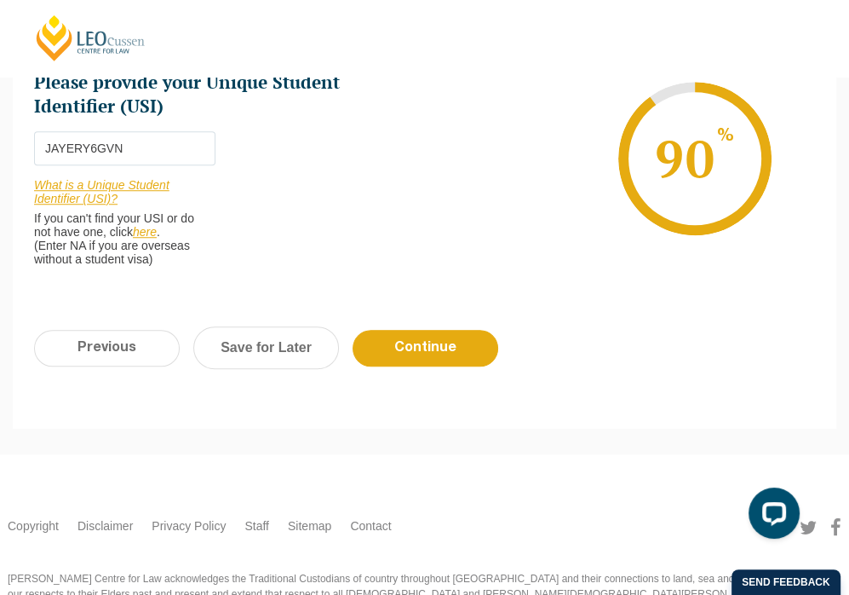
scroll to position [849, 0]
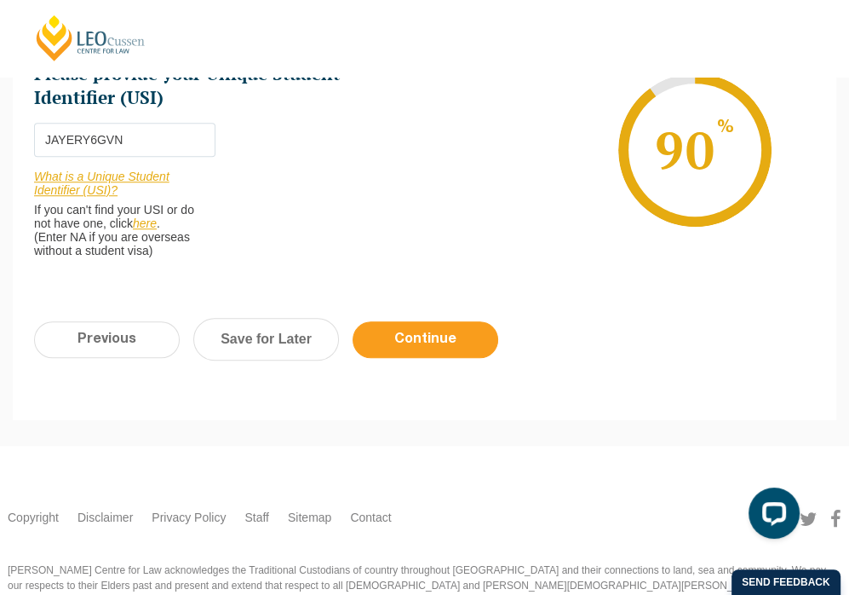
type input "JAYERY6GVN"
click at [433, 333] on input "Continue" at bounding box center [426, 339] width 146 height 37
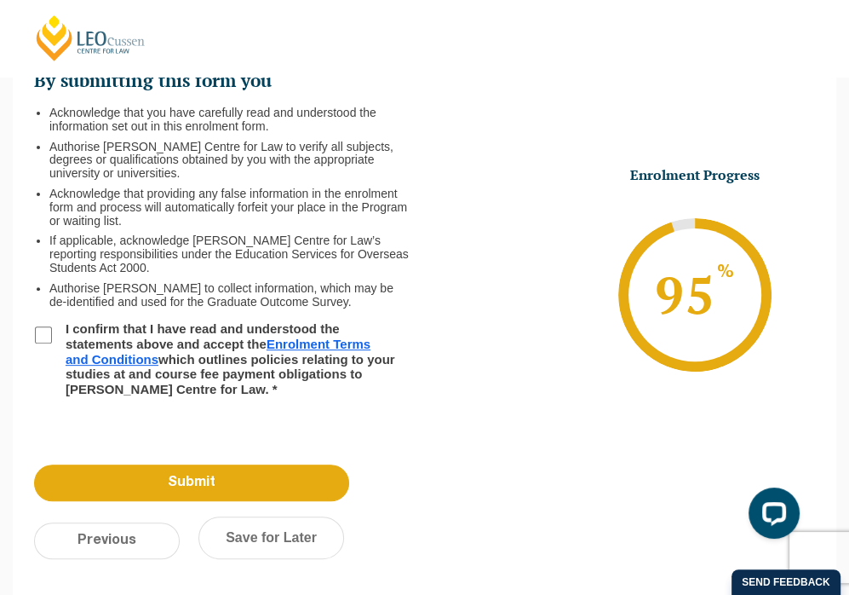
scroll to position [147, 0]
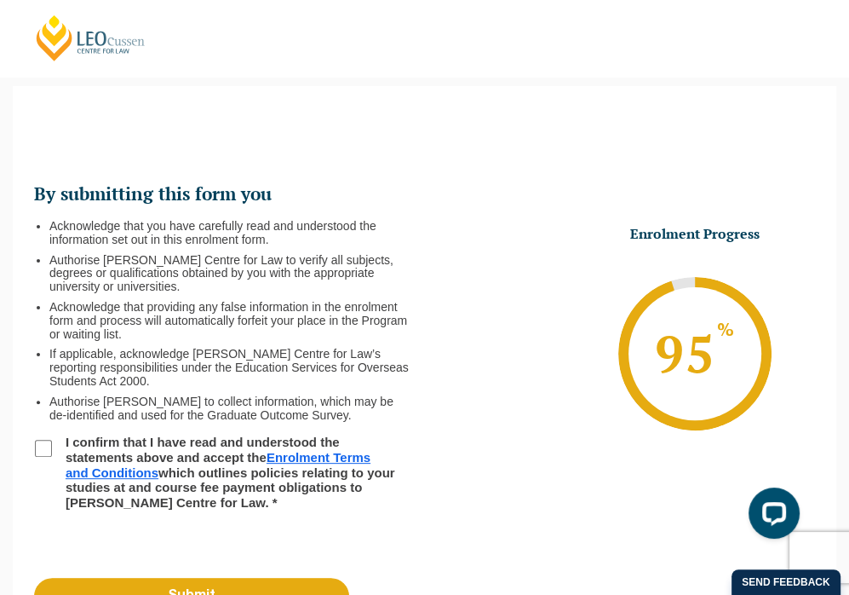
click at [49, 452] on input "I confirm that I have read and understood the statements above and accept the E…" at bounding box center [43, 448] width 17 height 17
checkbox input "true"
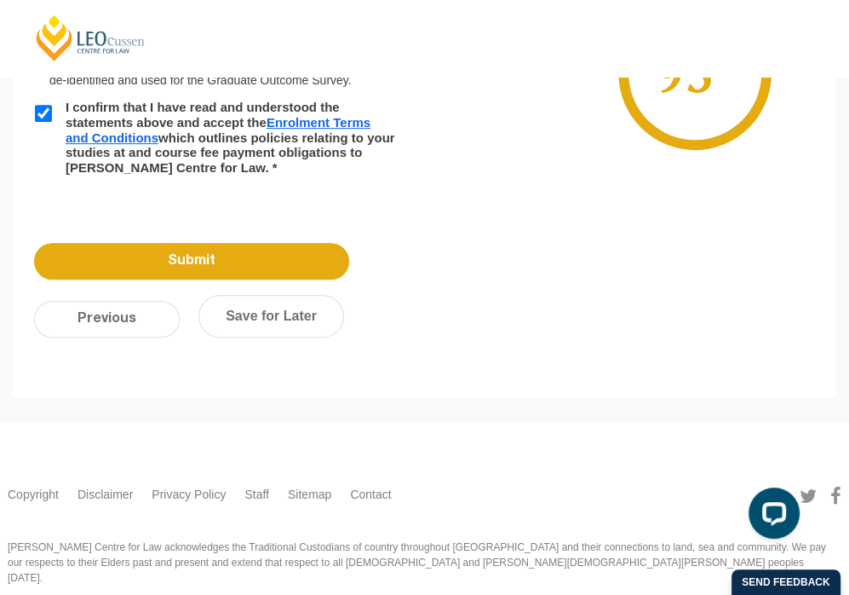
scroll to position [484, 0]
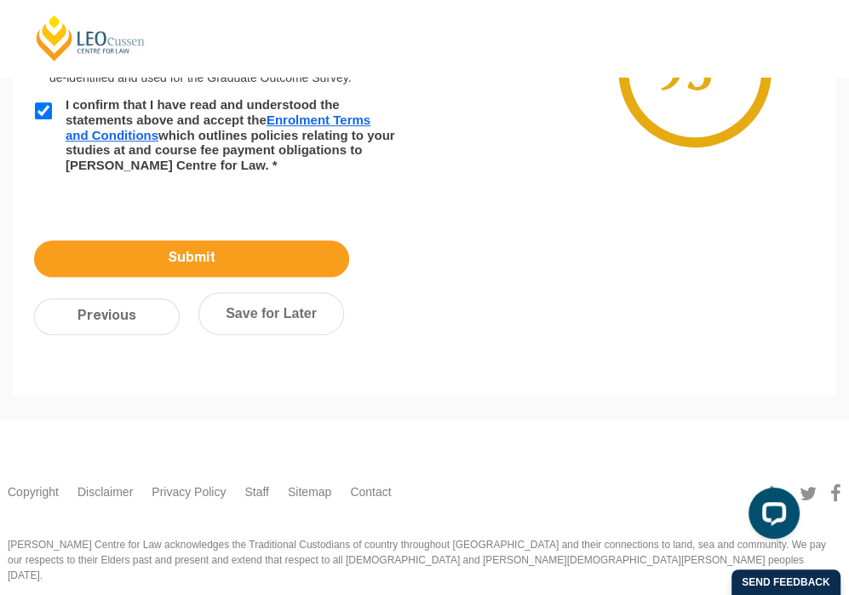
click at [234, 240] on input "Submit" at bounding box center [191, 258] width 315 height 37
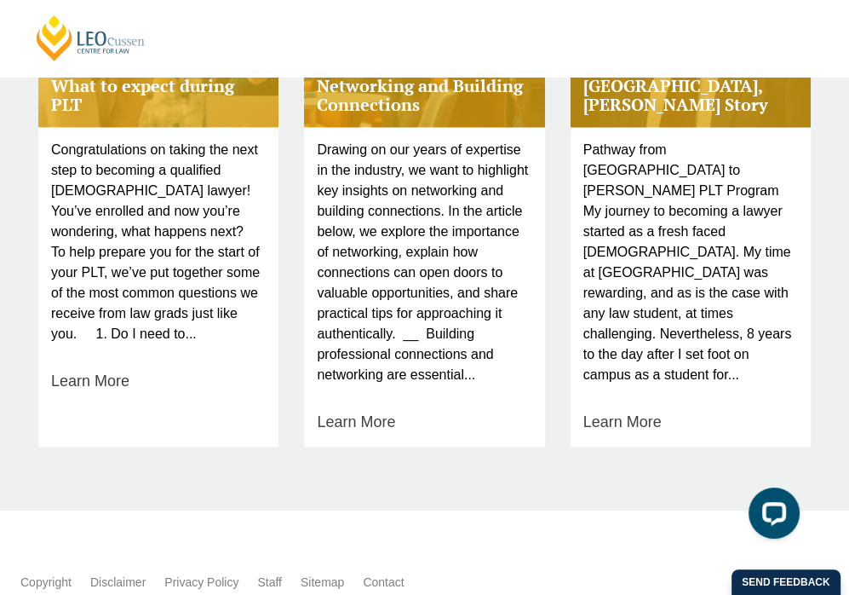
scroll to position [1012, 0]
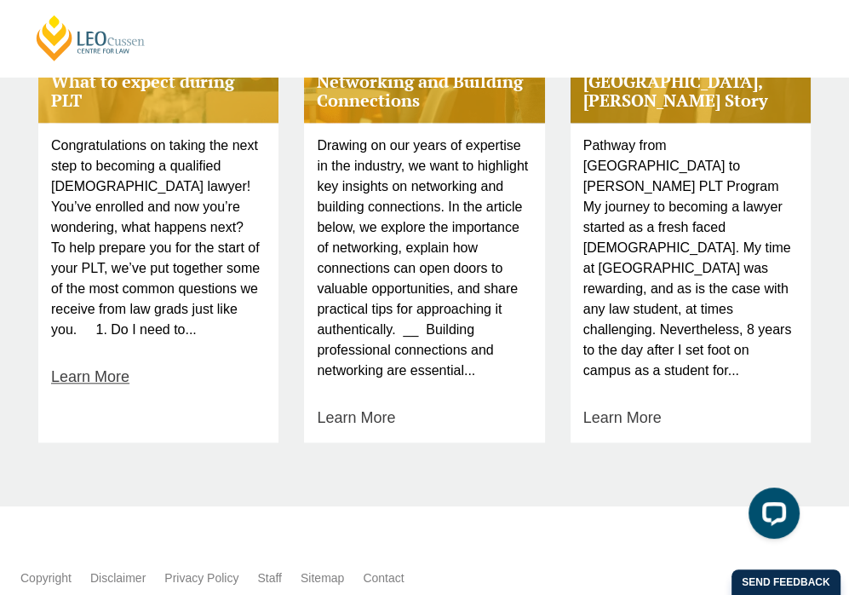
click at [108, 365] on link "Learn More" at bounding box center [90, 376] width 78 height 23
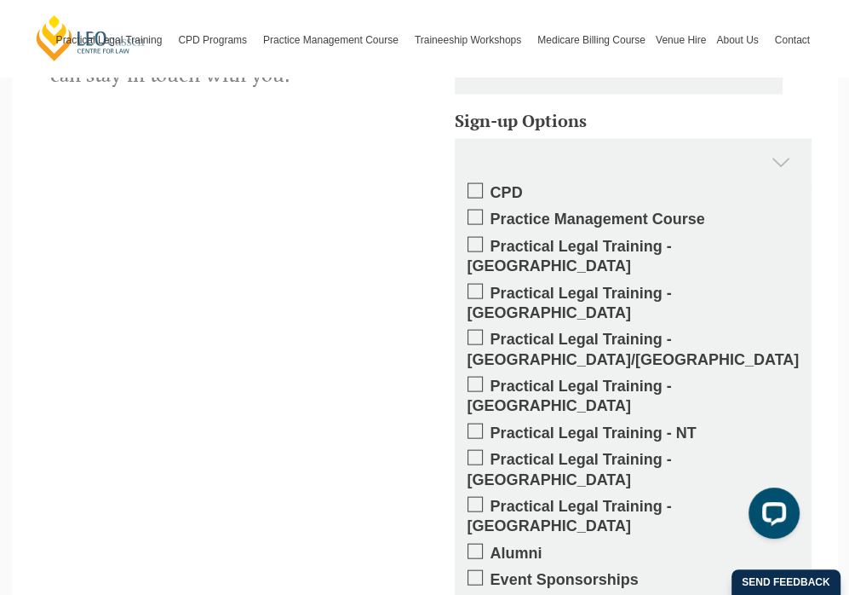
scroll to position [2262, 0]
click at [476, 376] on span at bounding box center [475, 383] width 15 height 15
click at [491, 379] on input "Practical Legal Training - [GEOGRAPHIC_DATA]" at bounding box center [491, 379] width 0 height 0
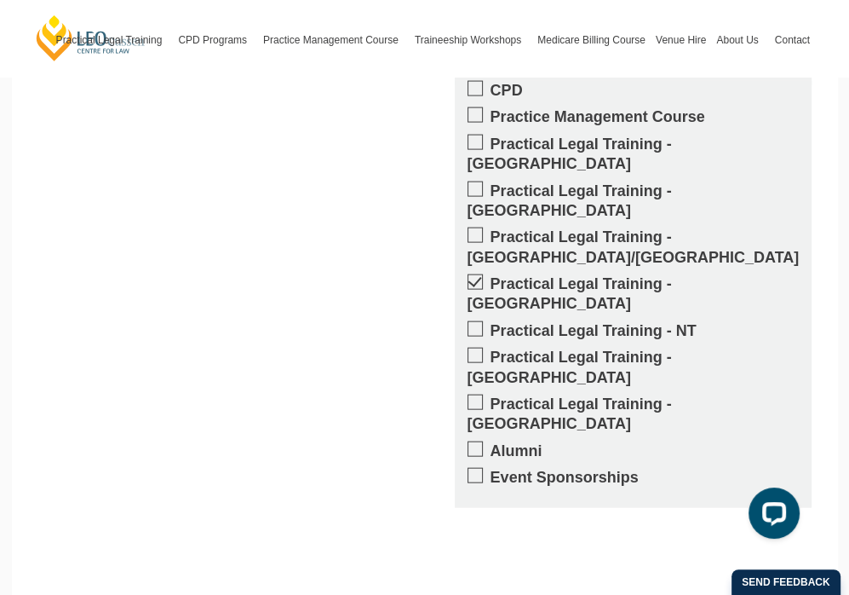
scroll to position [2368, 0]
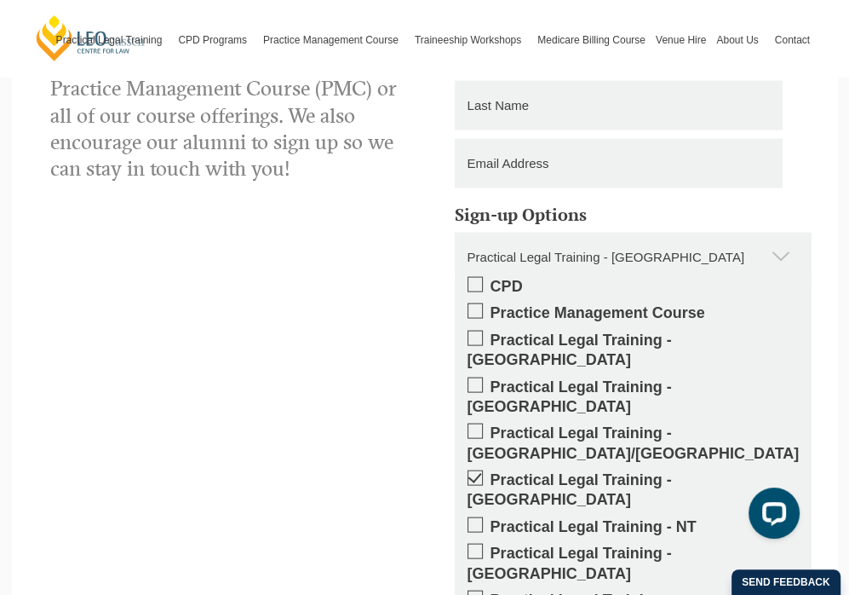
scroll to position [1920, 0]
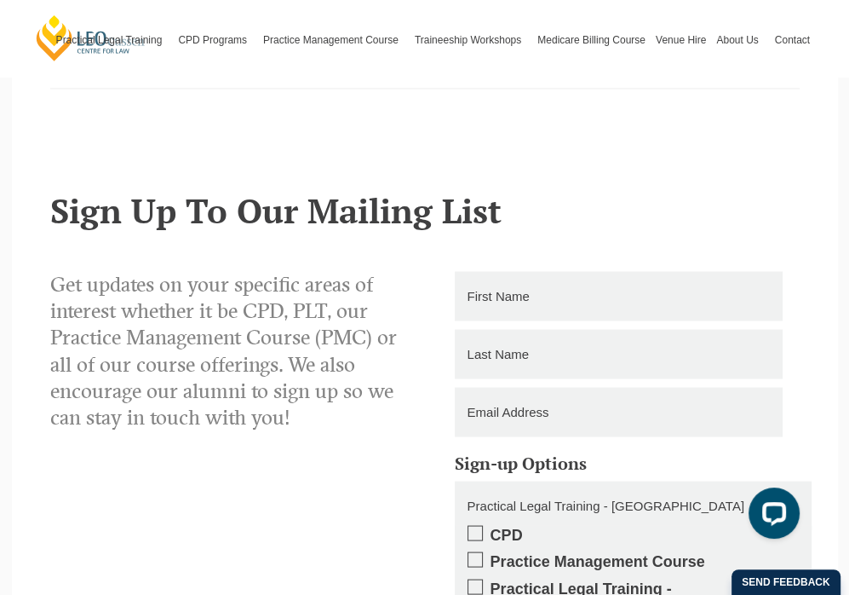
click at [508, 304] on input "text" at bounding box center [619, 295] width 328 height 49
type input "[PERSON_NAME]"
click at [500, 360] on input "text" at bounding box center [619, 353] width 328 height 49
type input "Estells"
click at [513, 408] on input "email" at bounding box center [619, 411] width 328 height 49
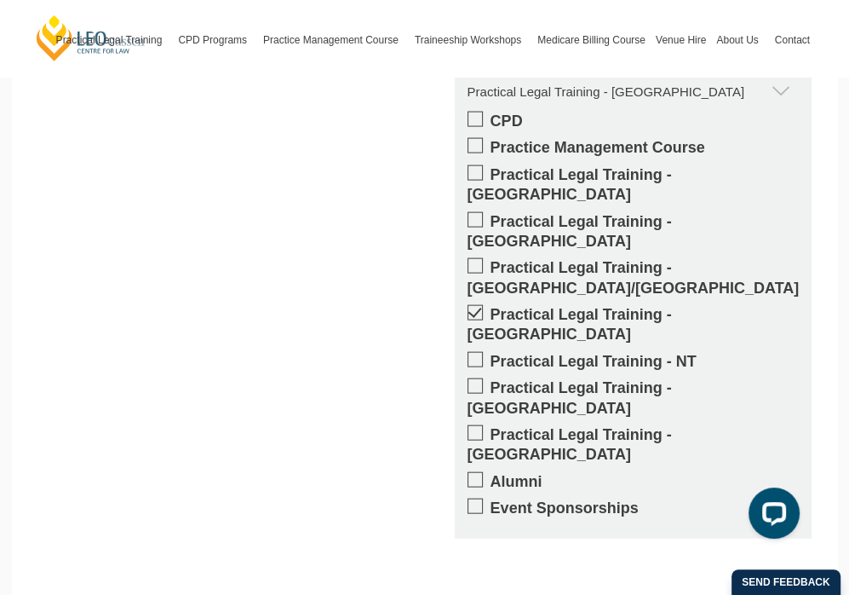
scroll to position [2334, 0]
type input "[EMAIL_ADDRESS][DOMAIN_NAME]"
type input "Submitting"
